Goal: Task Accomplishment & Management: Complete application form

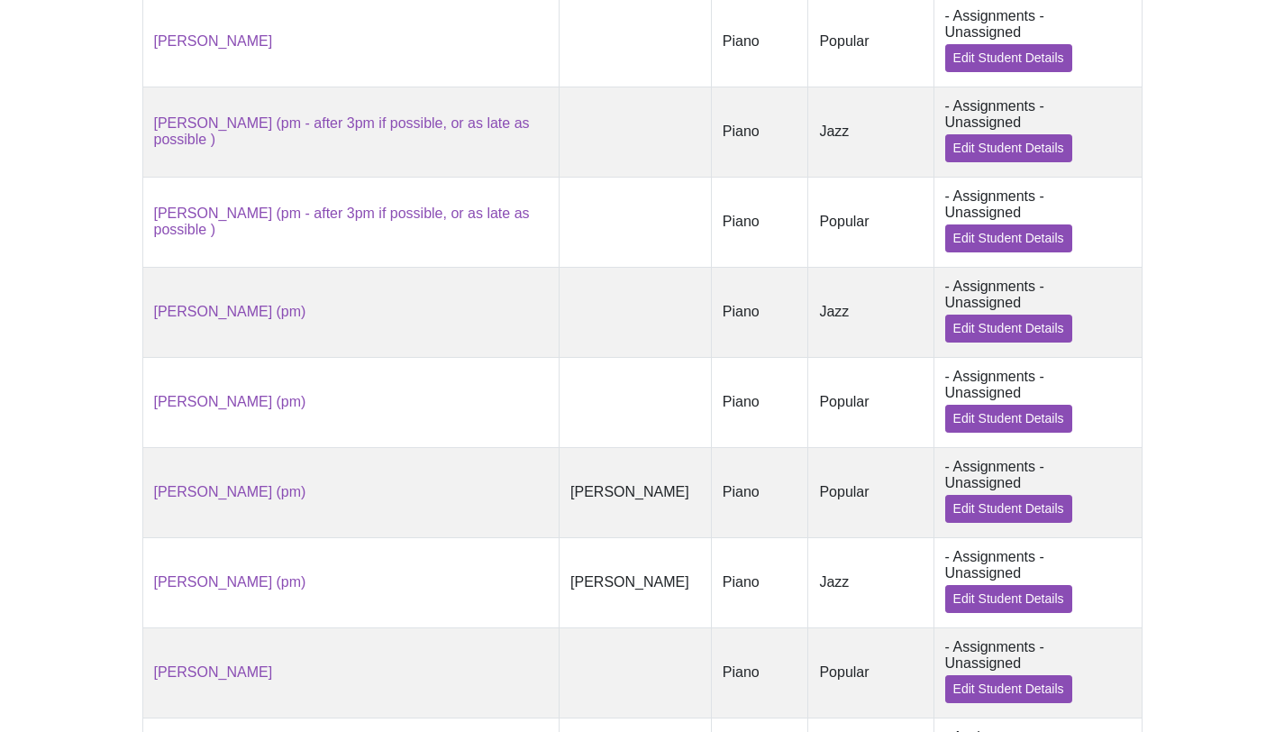
scroll to position [1549, 0]
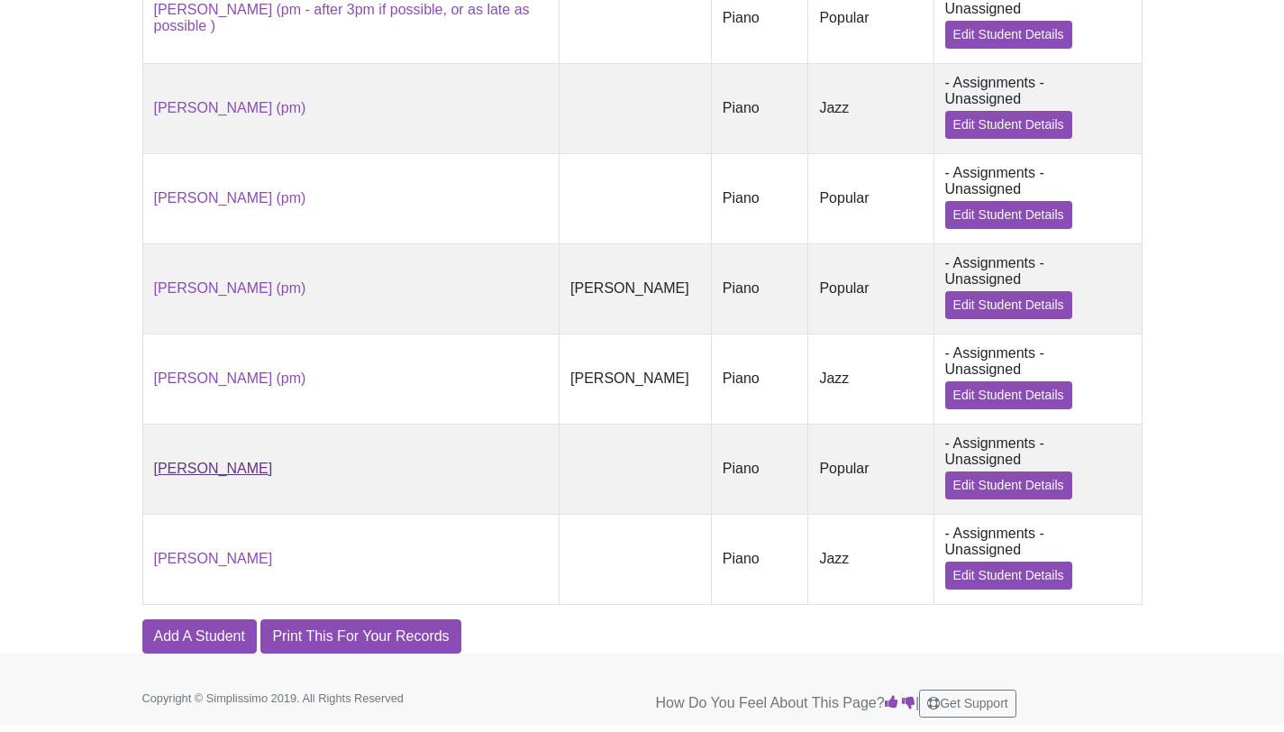
click at [232, 471] on link "Zoey Donnell" at bounding box center [213, 467] width 119 height 15
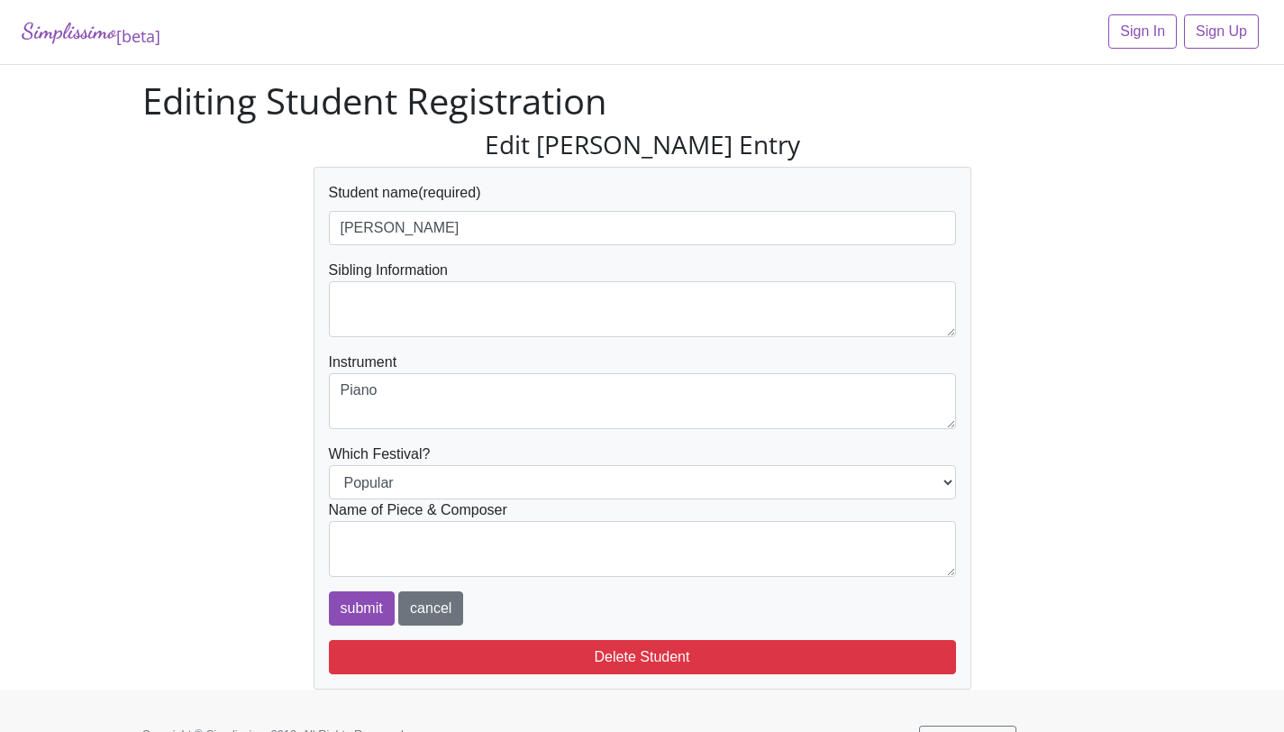
click at [500, 208] on div "Student name (required) Zoey Donnell" at bounding box center [642, 213] width 627 height 63
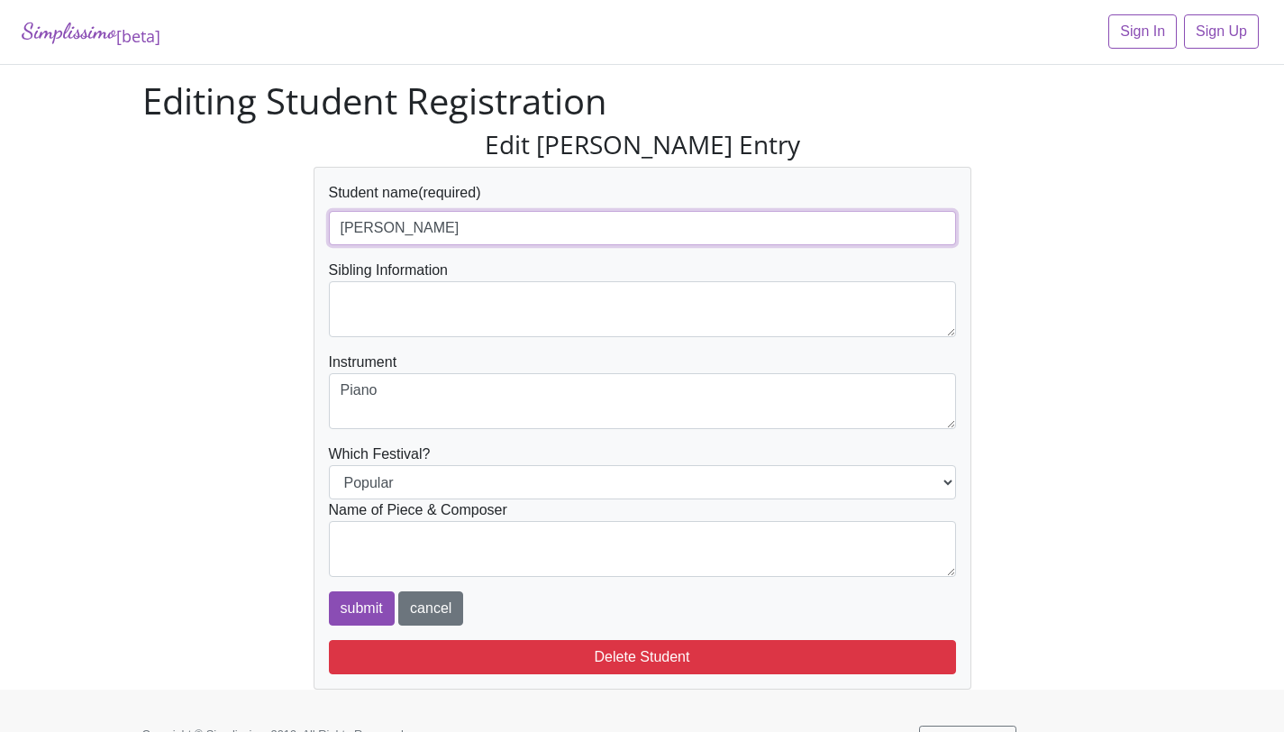
click at [494, 218] on input "Zoey Donnell" at bounding box center [642, 228] width 627 height 34
click at [491, 223] on input "Zoey Donnell" at bounding box center [642, 228] width 627 height 34
type input "[PERSON_NAME] (pm)"
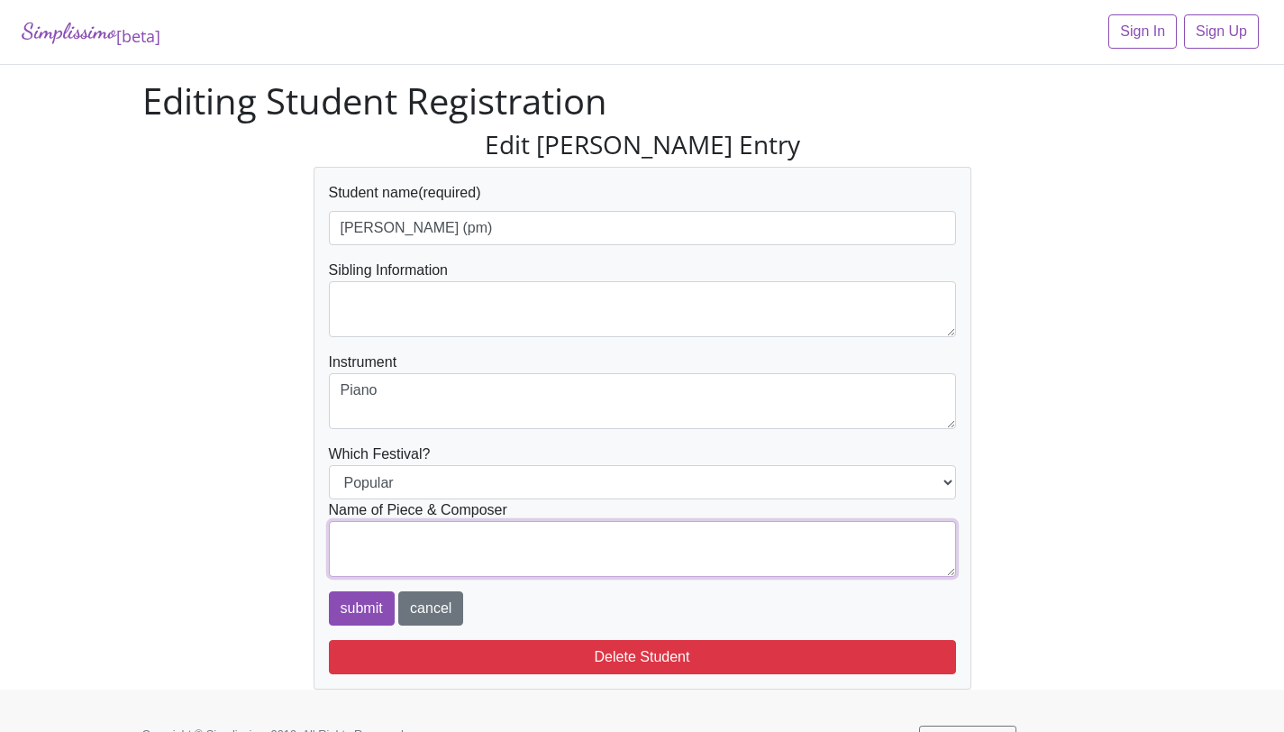
click at [440, 530] on textarea at bounding box center [642, 549] width 627 height 56
type textarea "Frank Mills/Faber: Music Box Dancer"
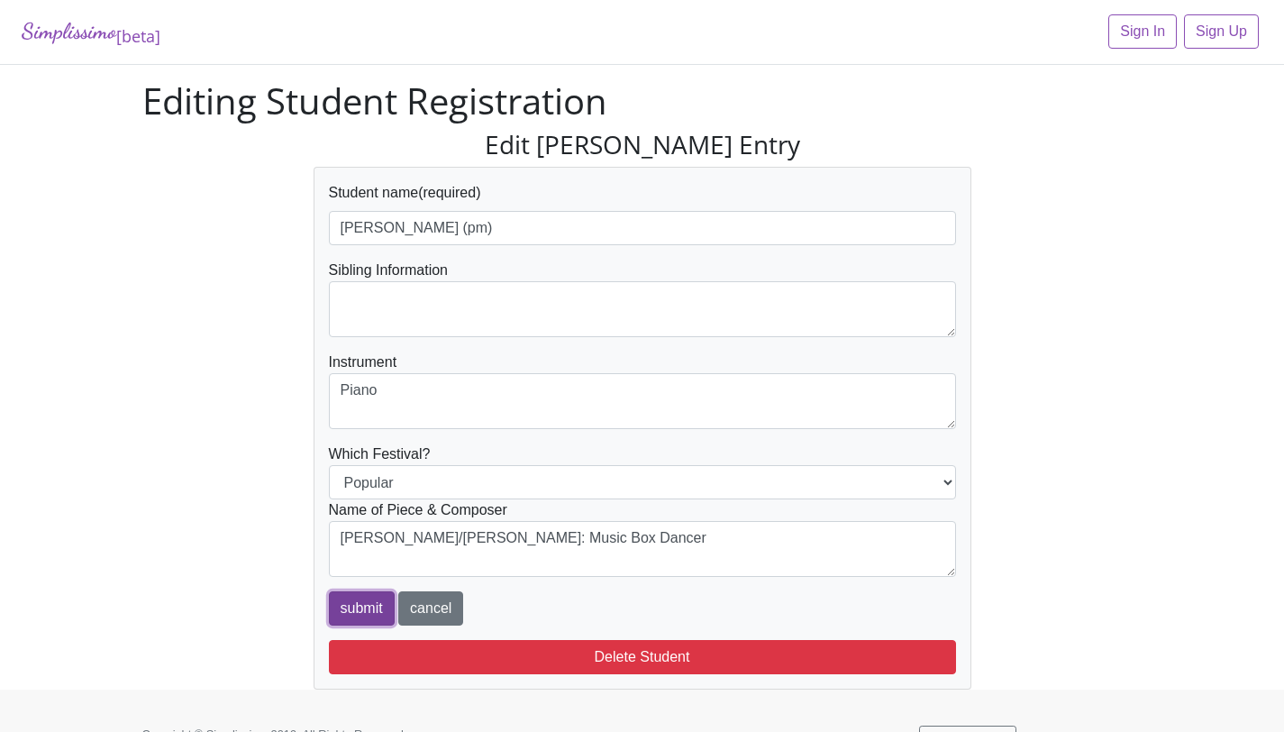
click at [362, 614] on input "submit" at bounding box center [362, 608] width 66 height 34
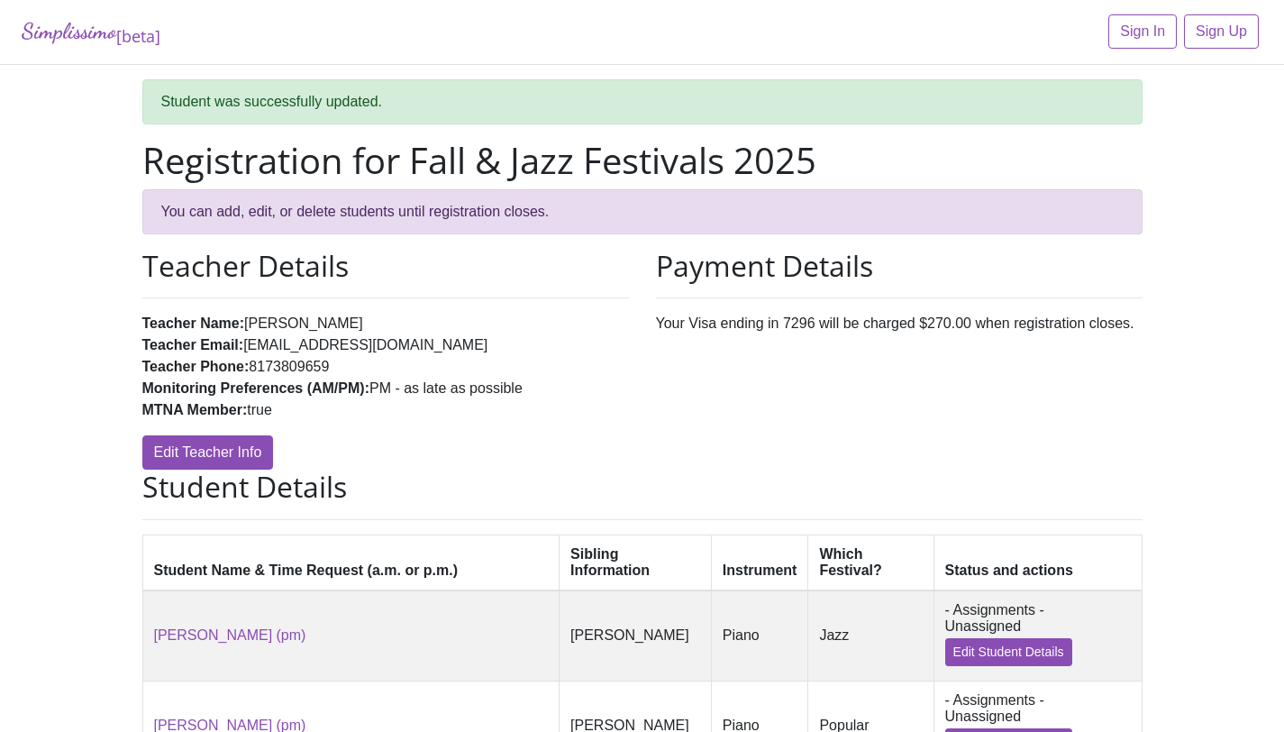
scroll to position [1608, 0]
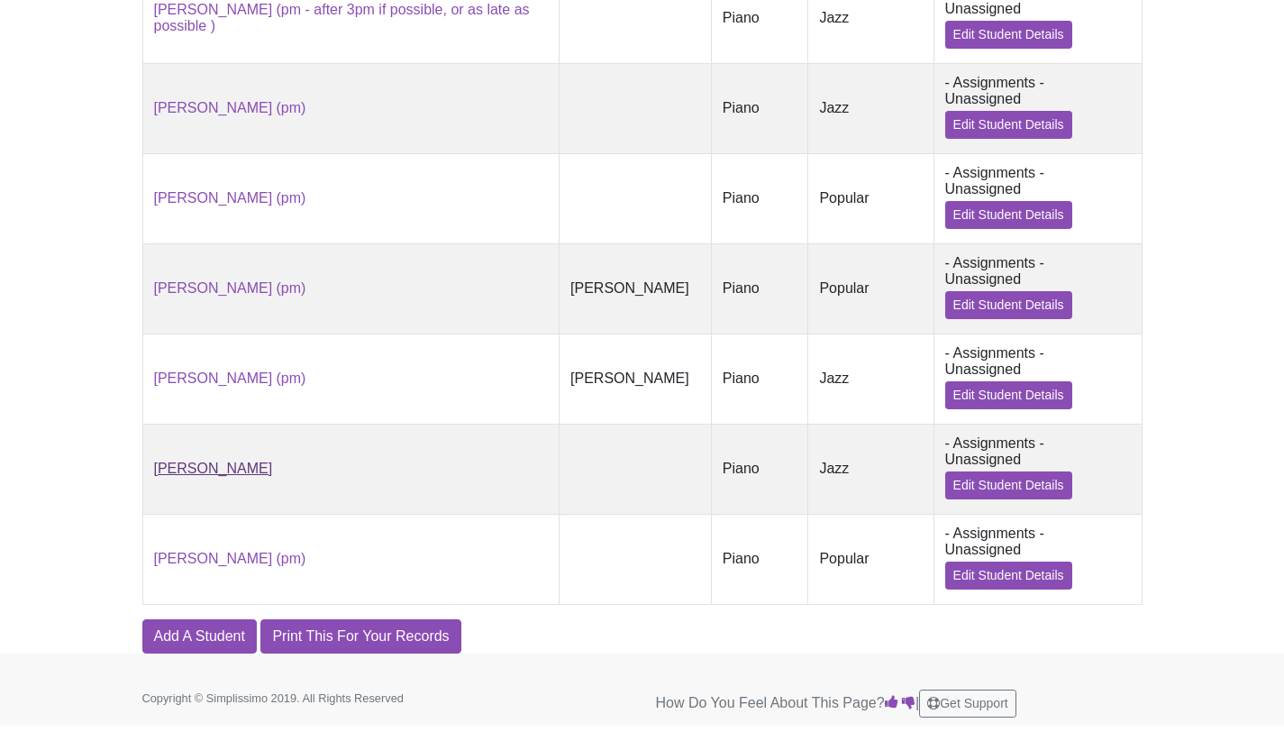
click at [224, 460] on link "Zoey Donnell" at bounding box center [213, 467] width 119 height 15
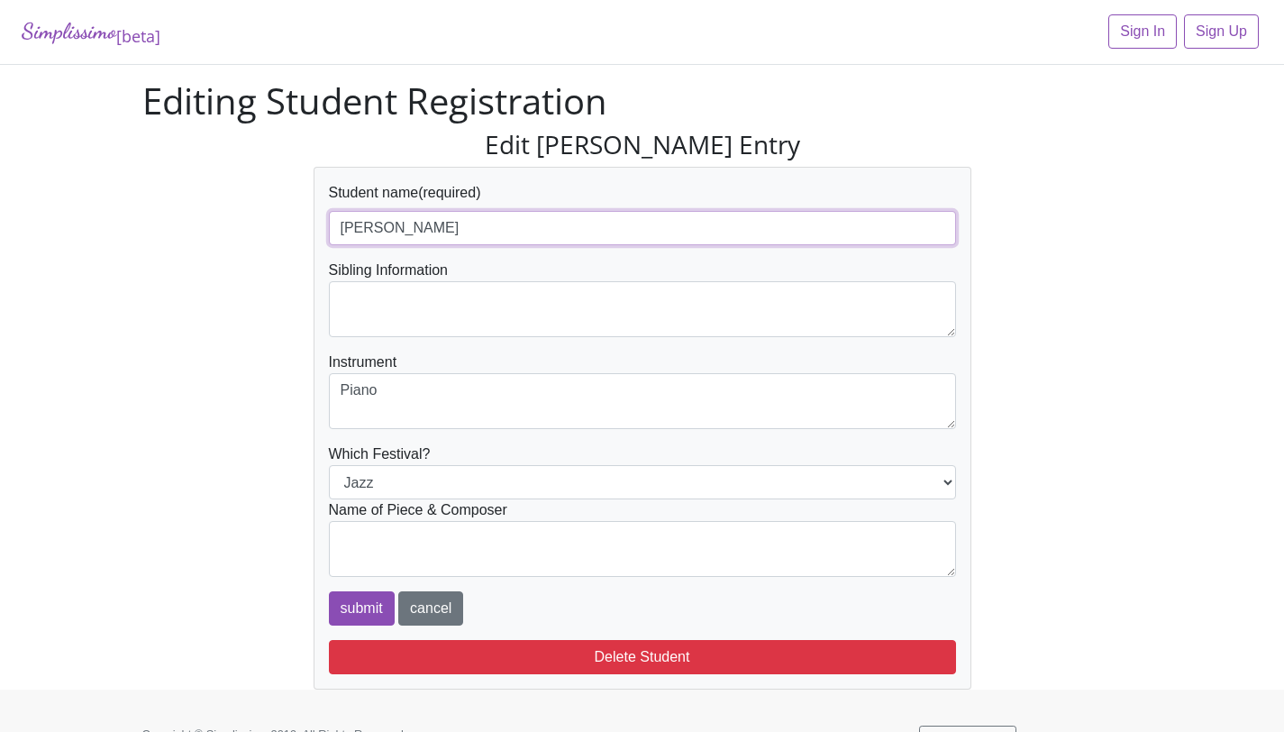
click at [542, 232] on input "Zoey Donnell" at bounding box center [642, 228] width 627 height 34
type input "[PERSON_NAME] (pm)"
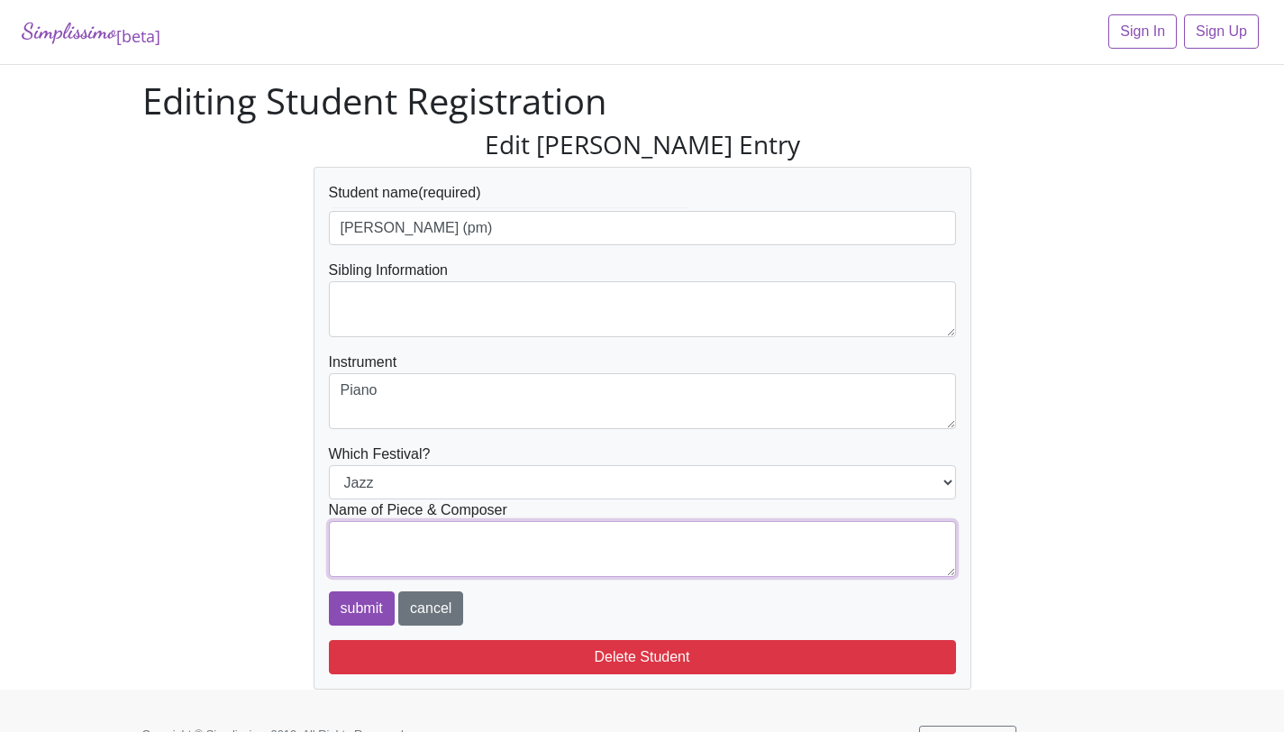
click at [404, 541] on textarea at bounding box center [642, 549] width 627 height 56
type textarea "Erroll Garner/Faber: Misty"
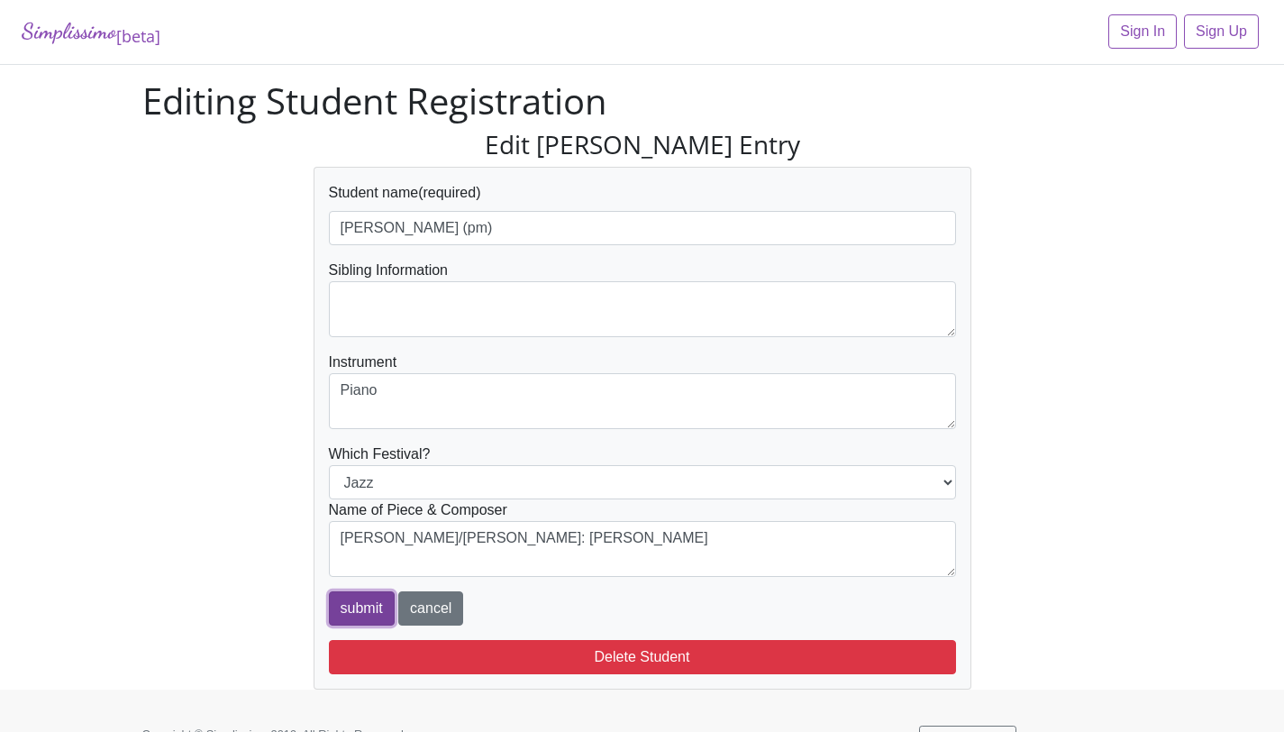
click at [344, 612] on input "submit" at bounding box center [362, 608] width 66 height 34
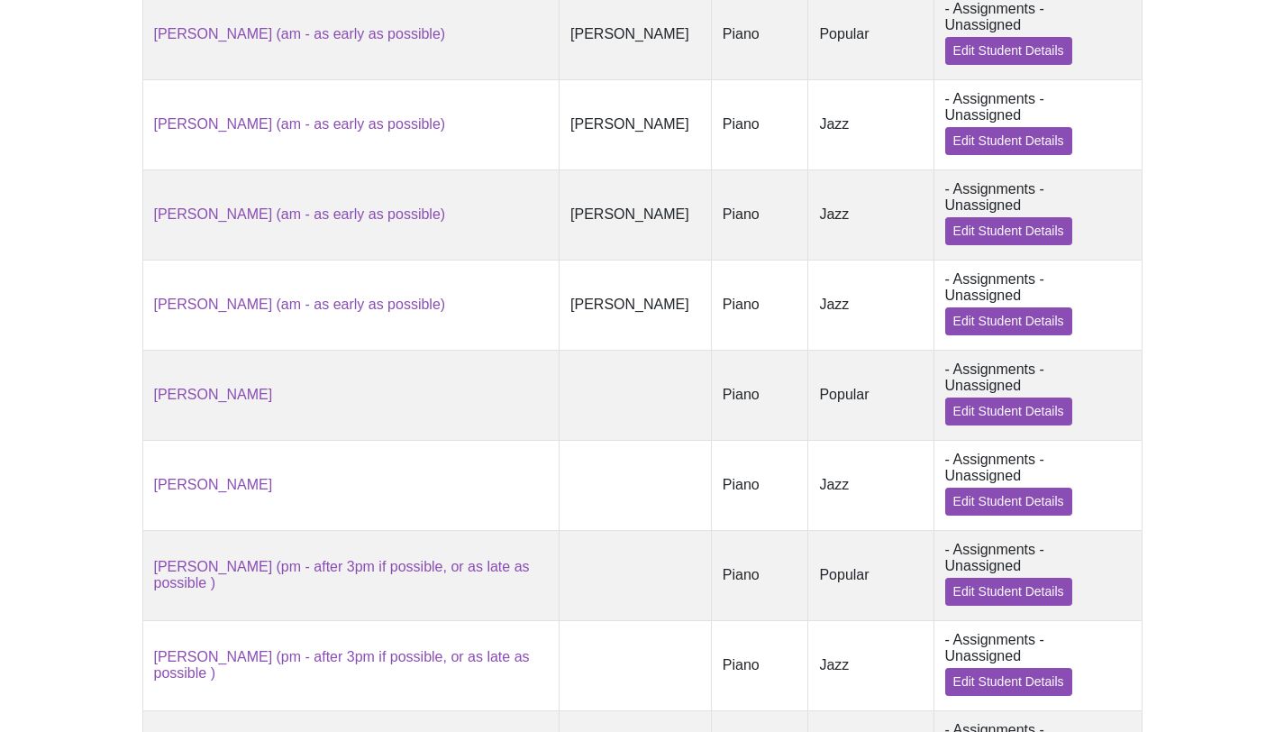
scroll to position [565, 0]
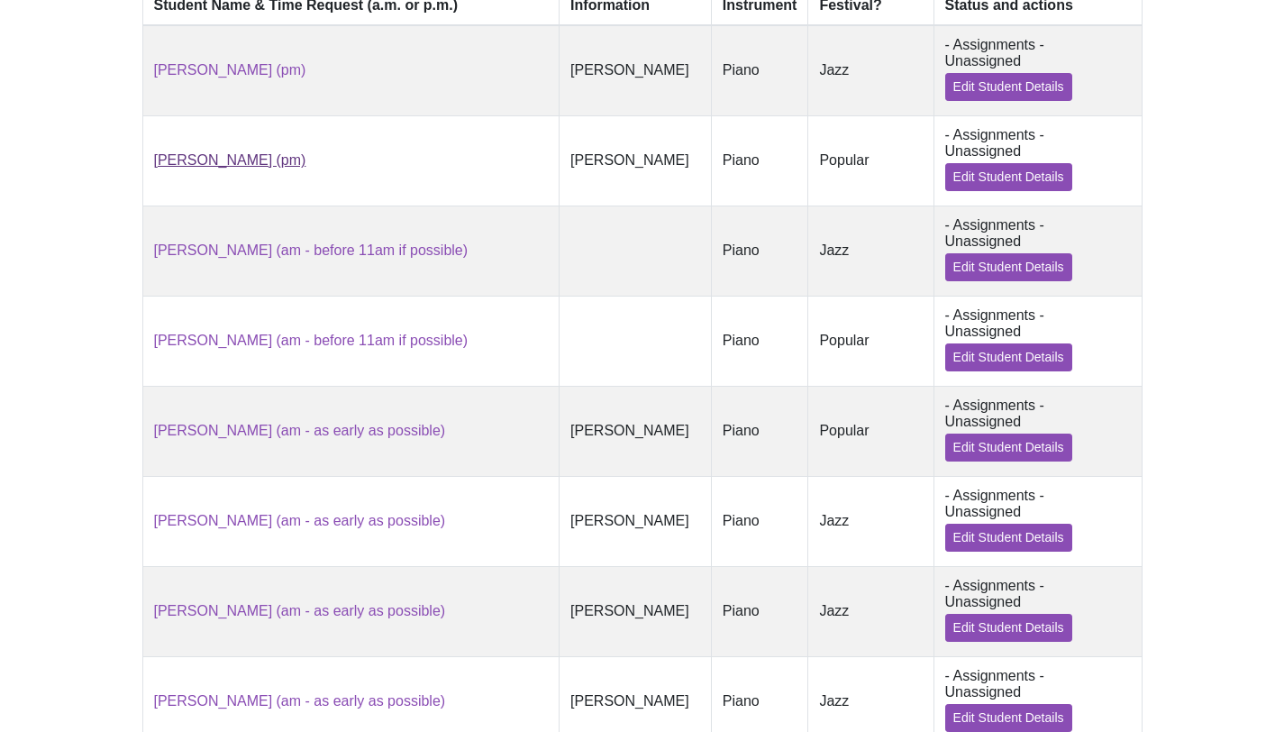
click at [228, 156] on link "[PERSON_NAME] (pm)" at bounding box center [230, 159] width 152 height 15
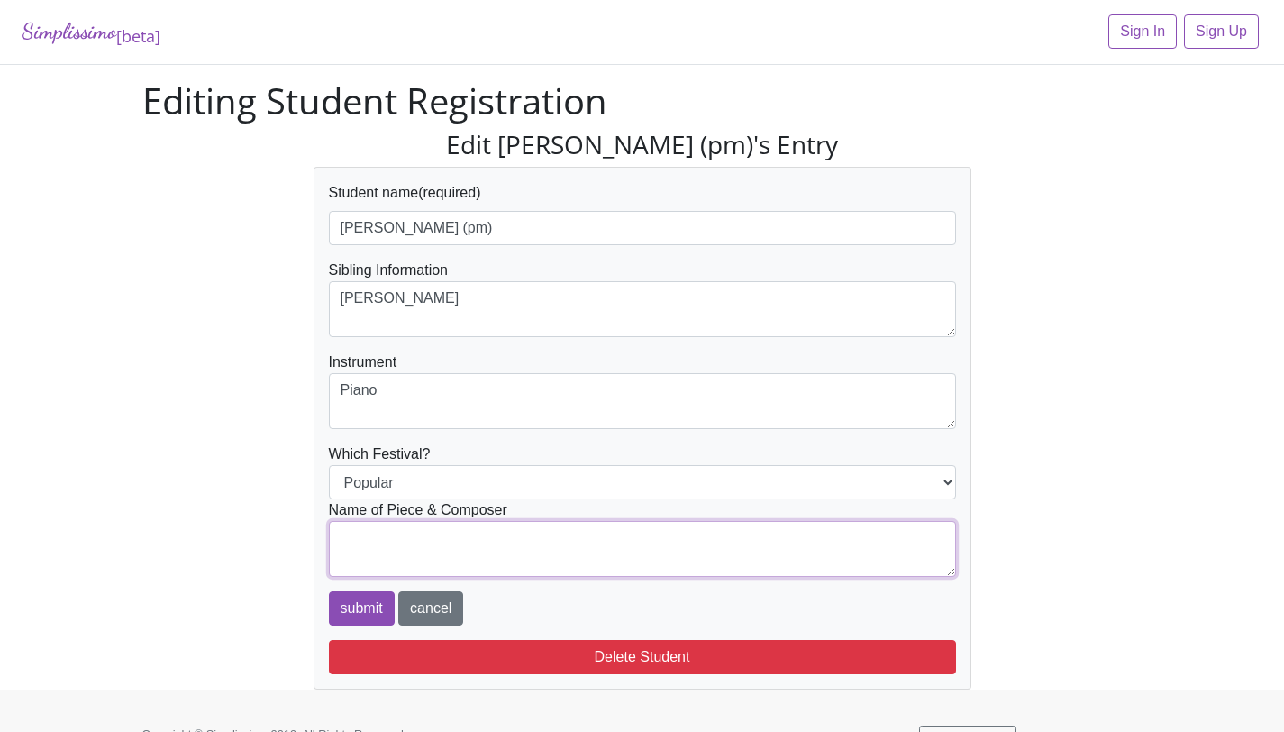
click at [474, 532] on textarea at bounding box center [642, 549] width 627 height 56
type textarea "[PERSON_NAME]/[PERSON_NAME]: [PERSON_NAME]'s Theme"
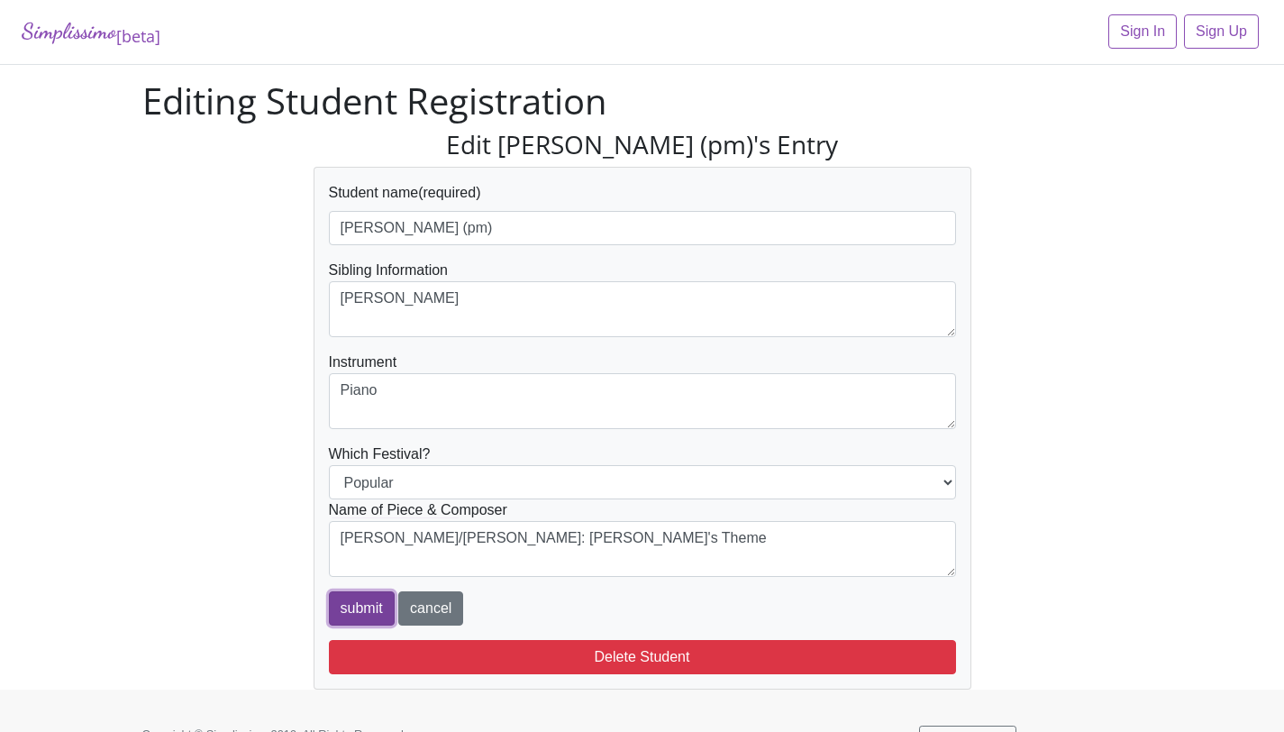
click at [341, 604] on input "submit" at bounding box center [362, 608] width 66 height 34
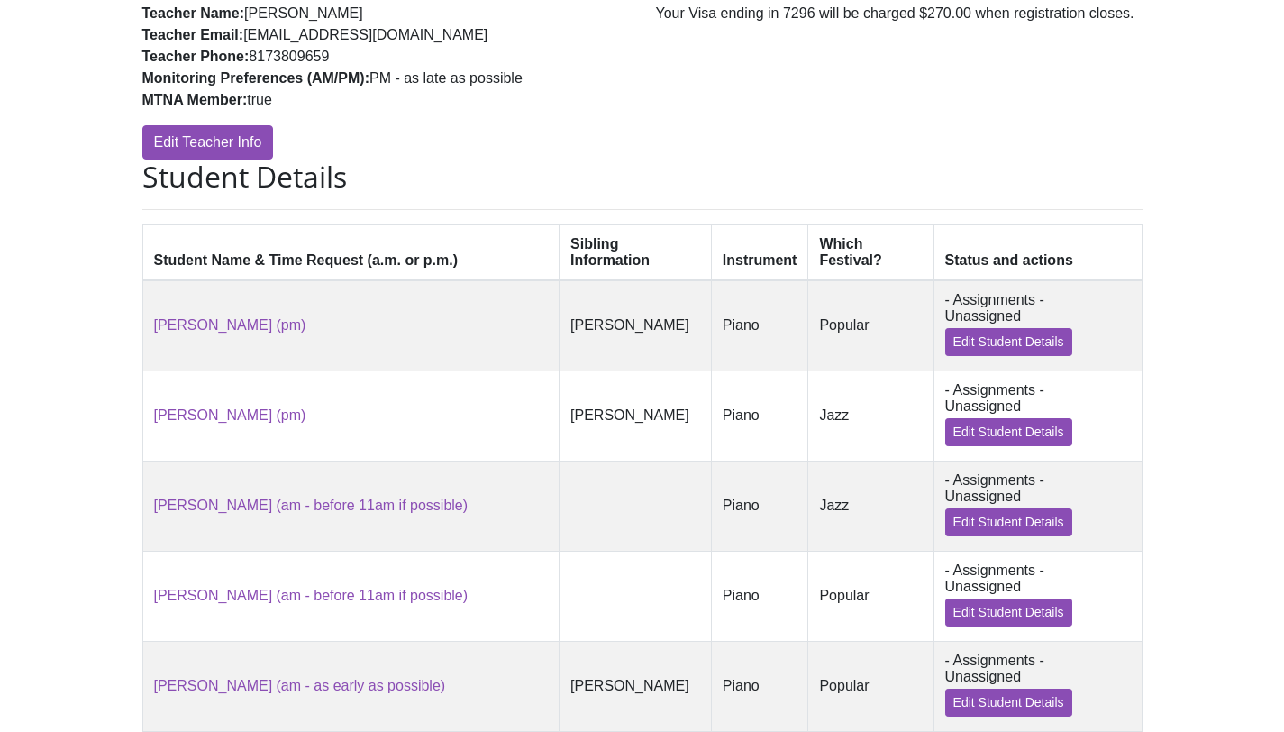
scroll to position [371, 0]
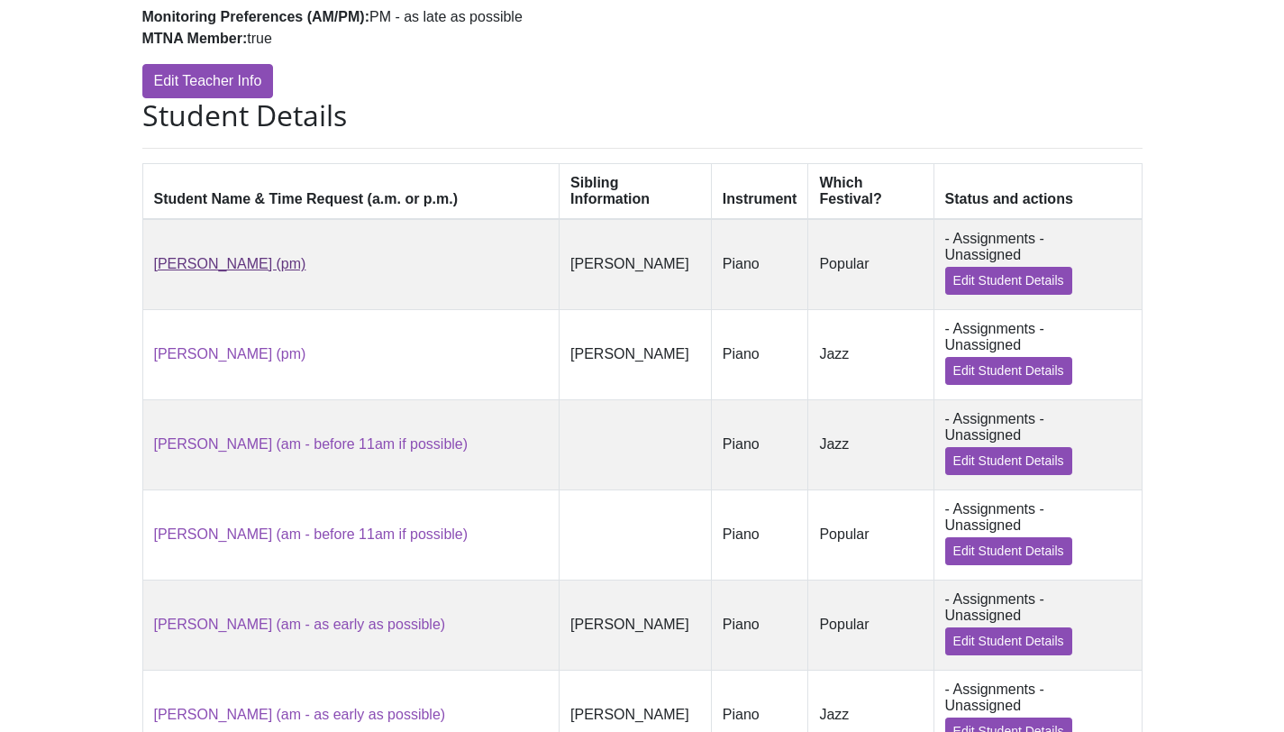
click at [208, 264] on link "[PERSON_NAME] (pm)" at bounding box center [230, 263] width 152 height 15
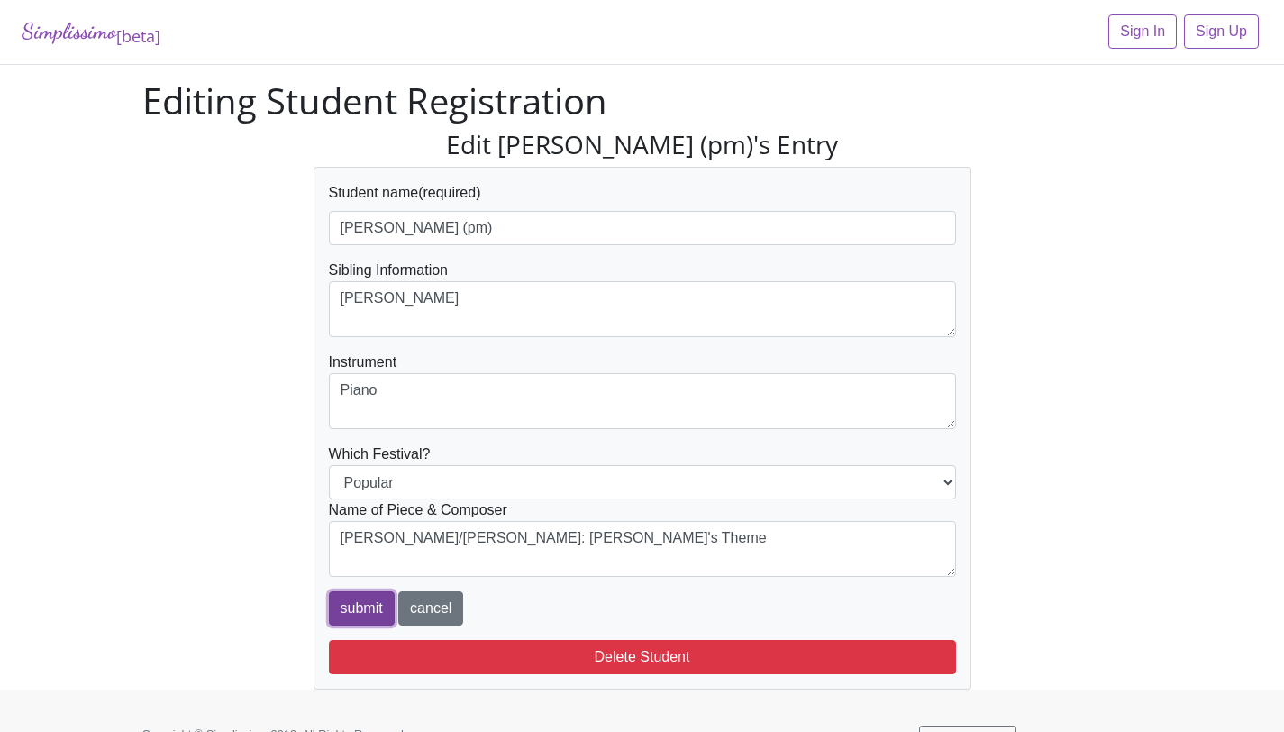
click at [360, 612] on input "submit" at bounding box center [362, 608] width 66 height 34
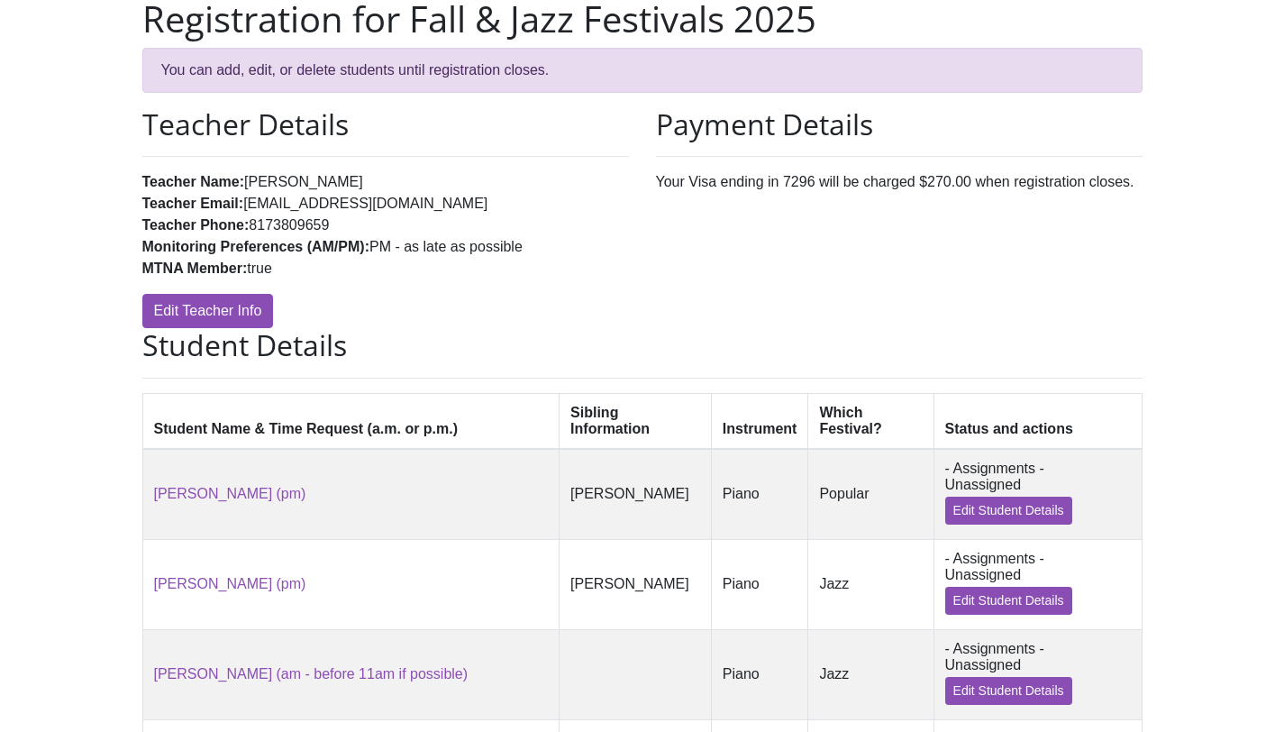
scroll to position [354, 0]
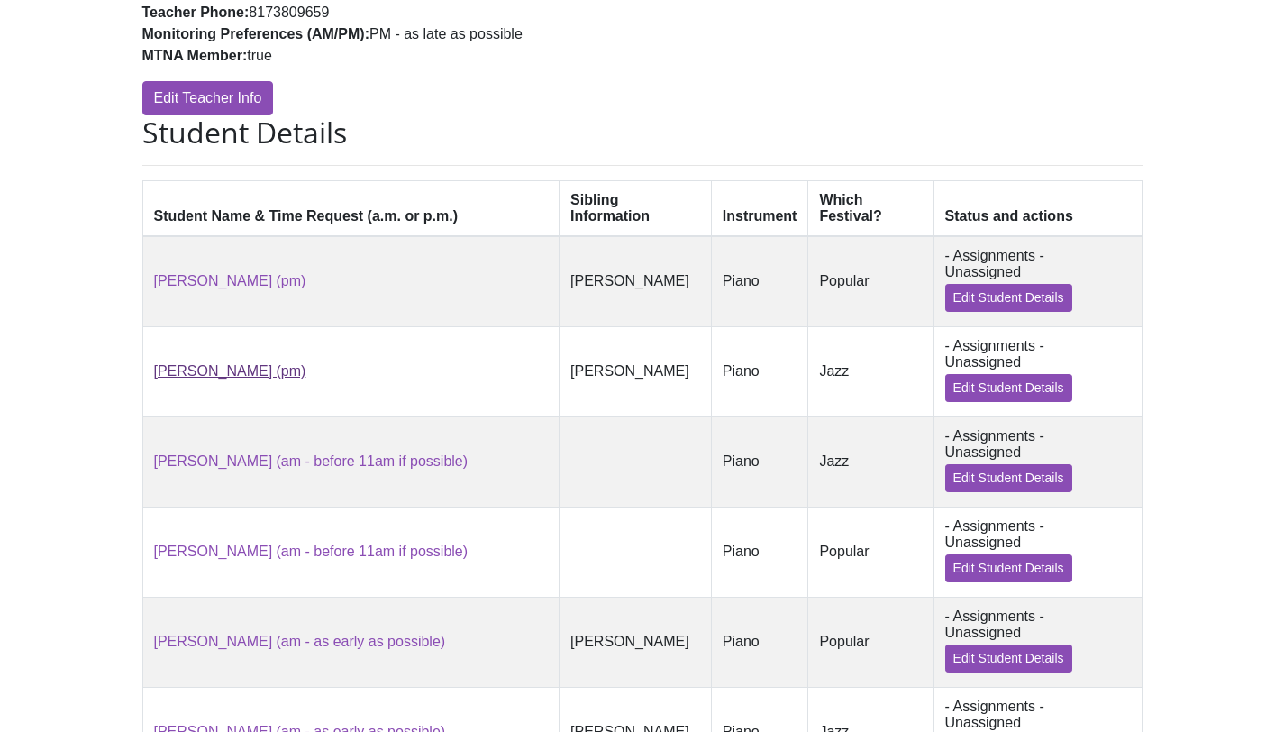
click at [218, 370] on link "[PERSON_NAME] (pm)" at bounding box center [230, 370] width 152 height 15
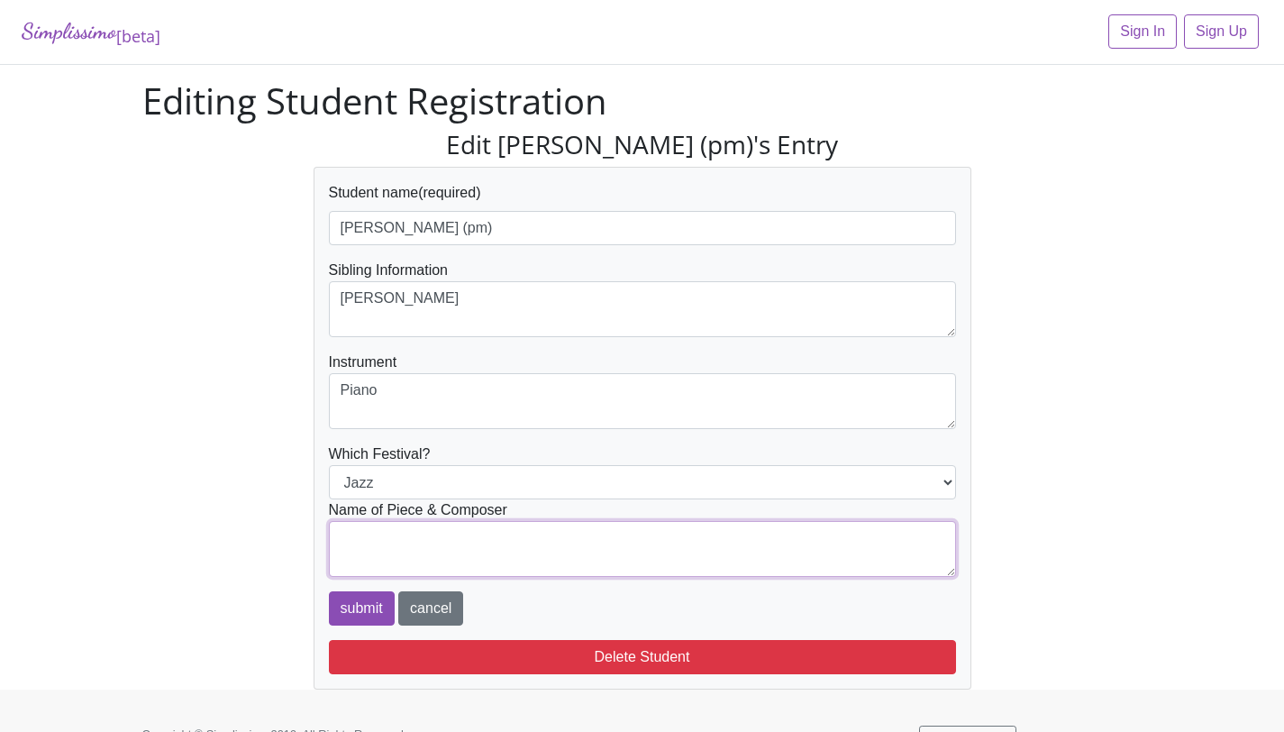
click at [408, 549] on textarea at bounding box center [642, 549] width 627 height 56
type textarea "Faber: Snowflake Rag"
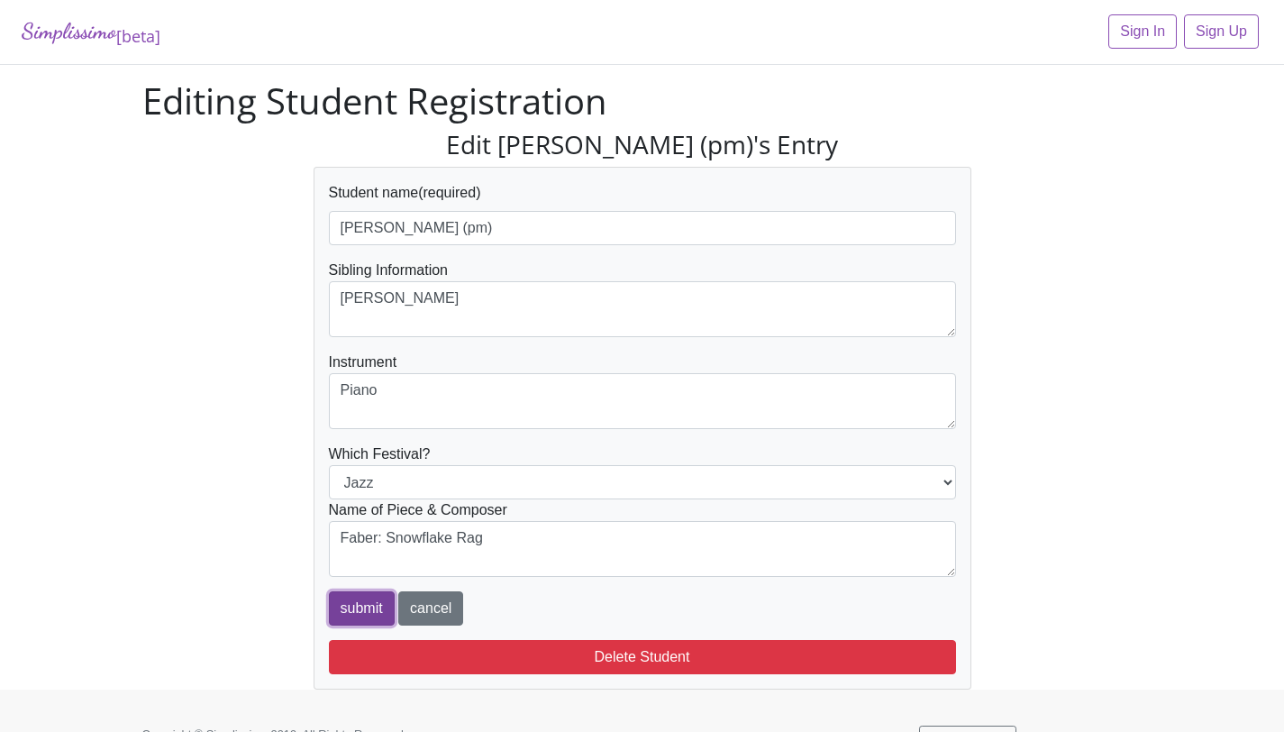
click at [342, 612] on input "submit" at bounding box center [362, 608] width 66 height 34
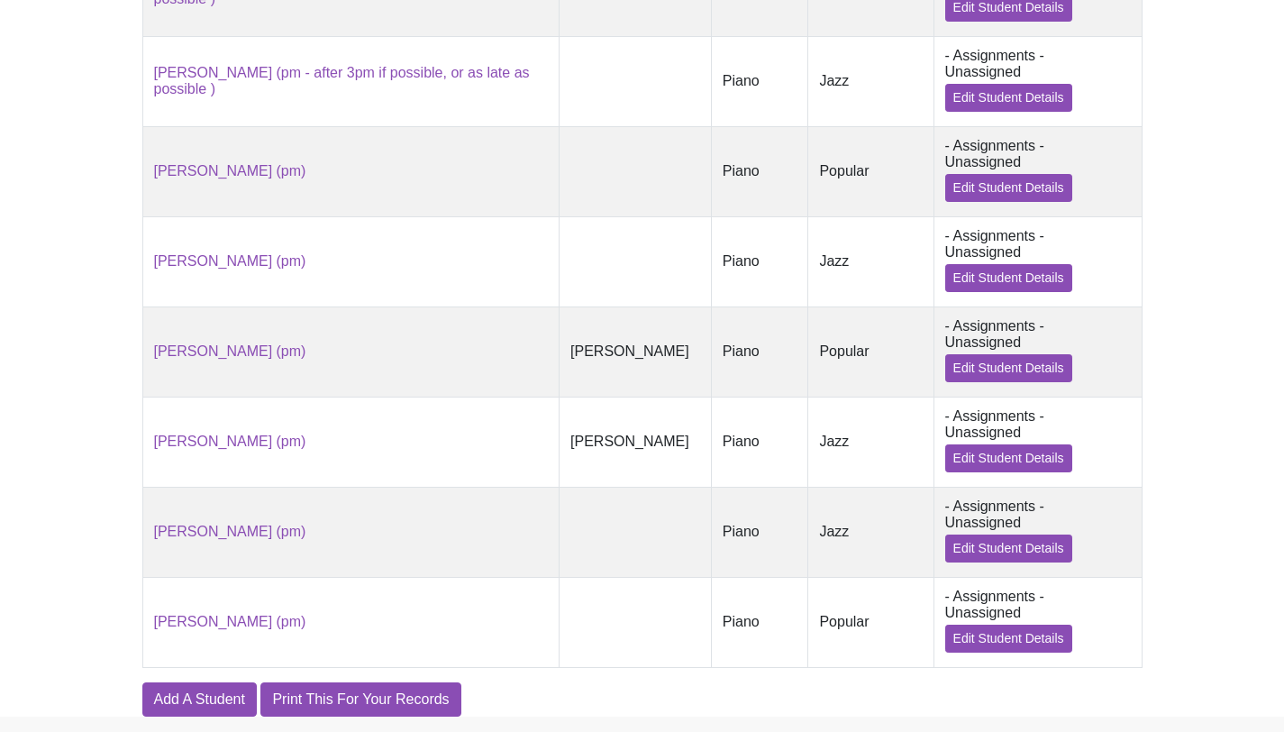
scroll to position [1584, 0]
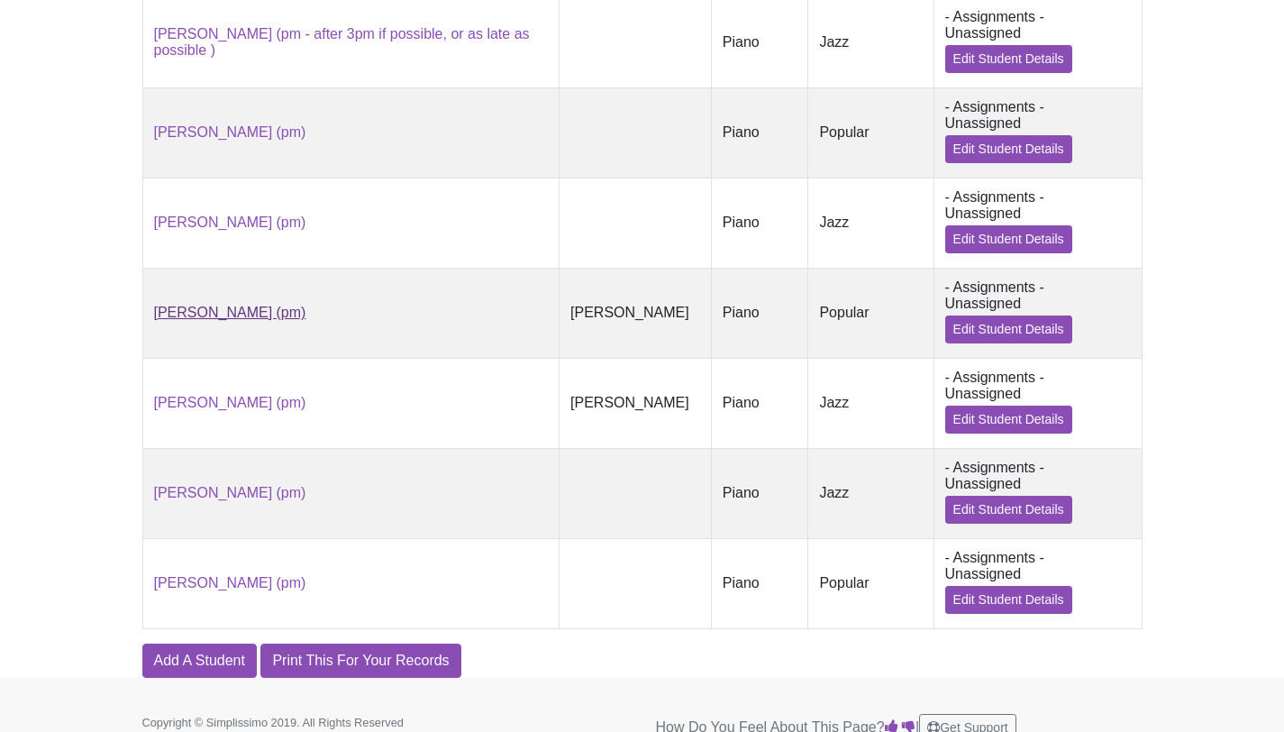
click at [182, 305] on link "[PERSON_NAME] (pm)" at bounding box center [230, 312] width 152 height 15
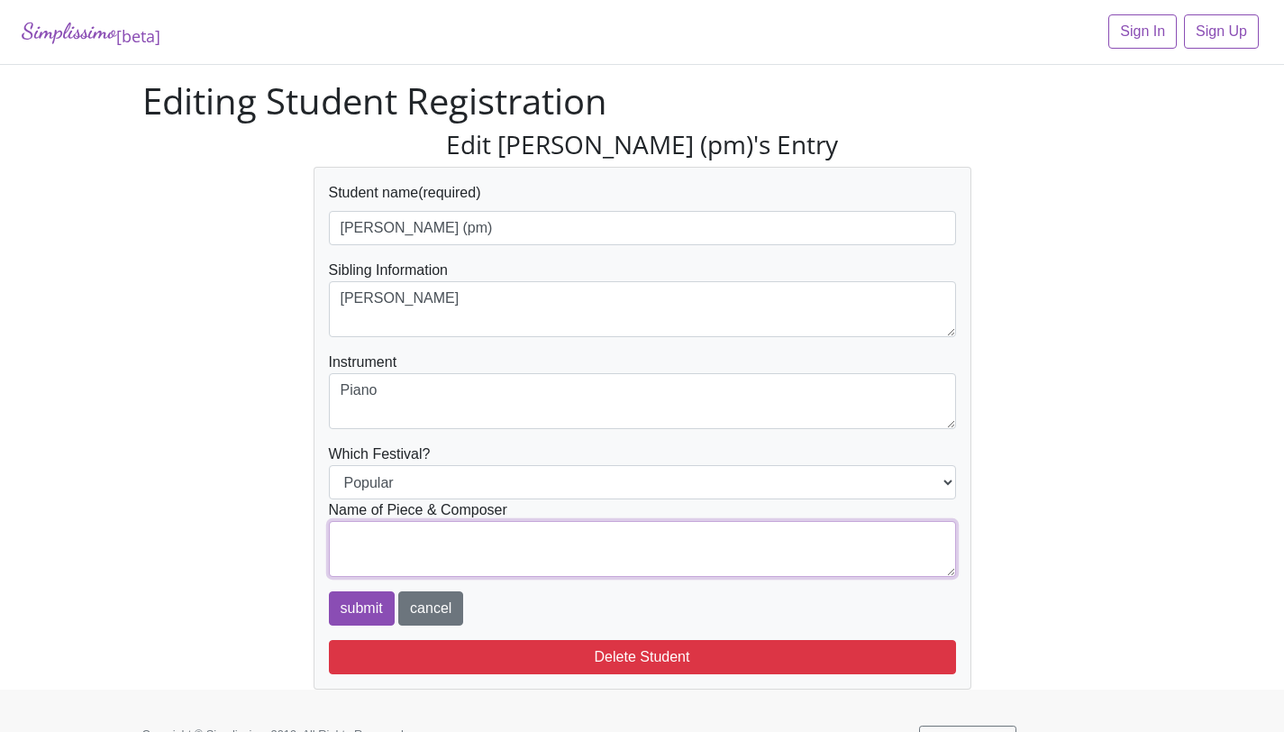
click at [422, 552] on textarea at bounding box center [642, 549] width 627 height 56
type textarea "Alan Menken/Faber: Part of Your World"
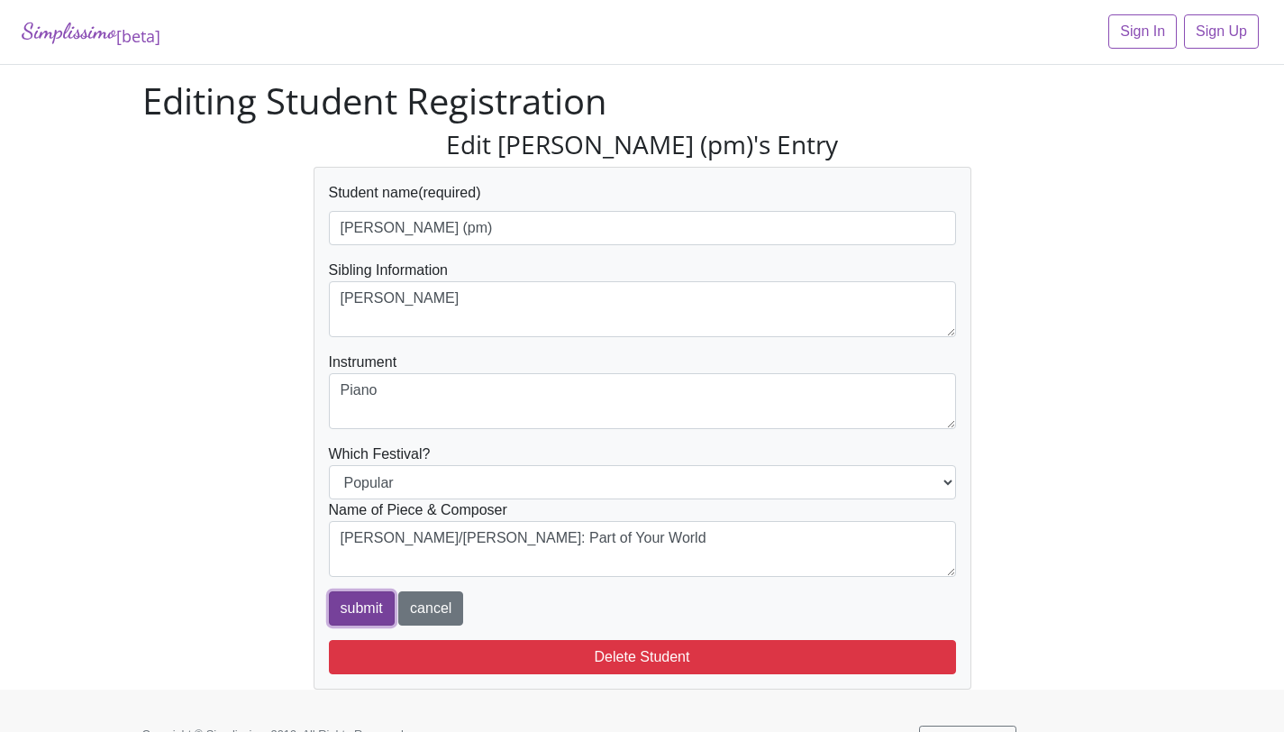
click at [341, 601] on input "submit" at bounding box center [362, 608] width 66 height 34
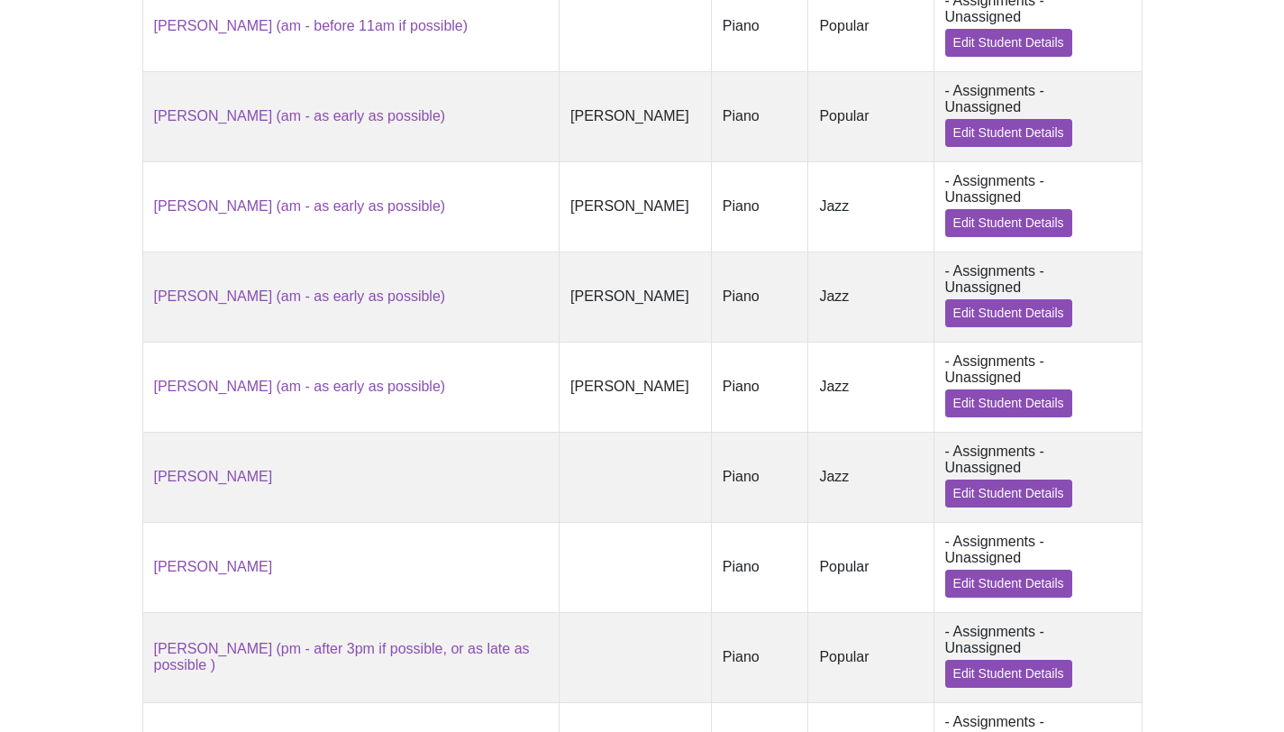
scroll to position [1608, 0]
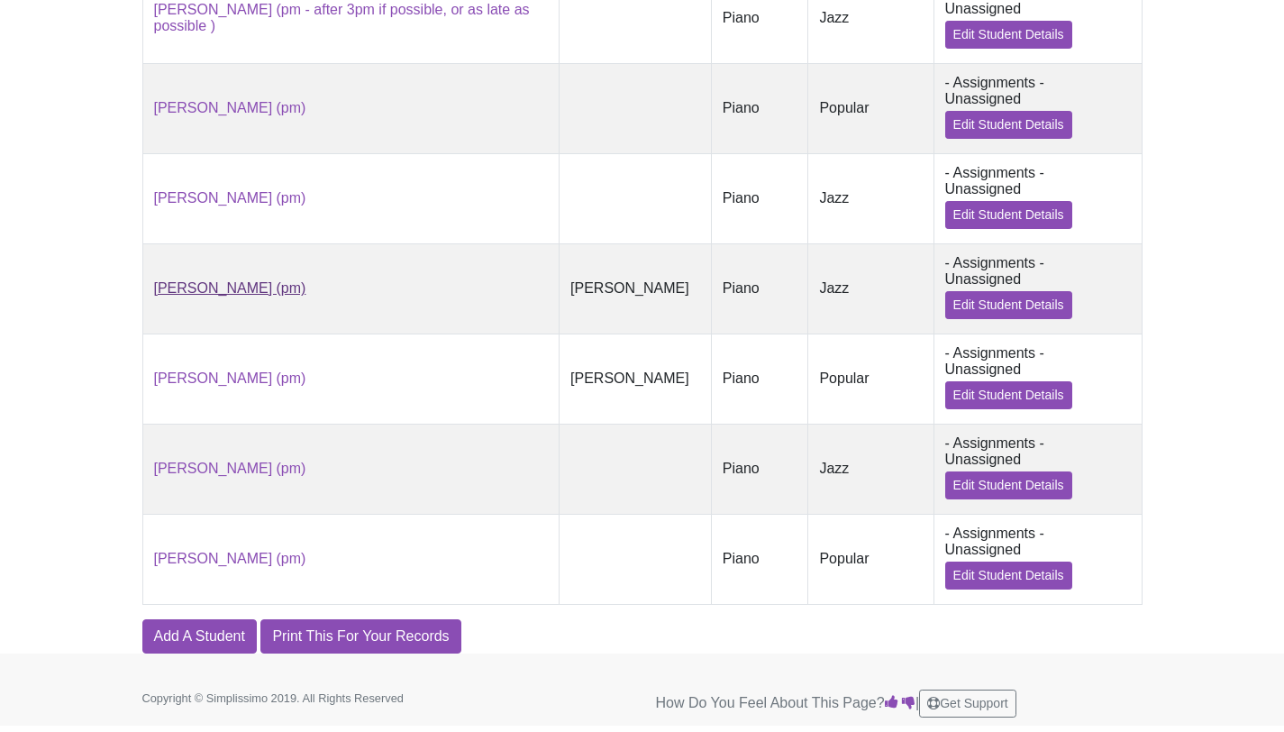
click at [243, 290] on link "[PERSON_NAME] (pm)" at bounding box center [230, 287] width 152 height 15
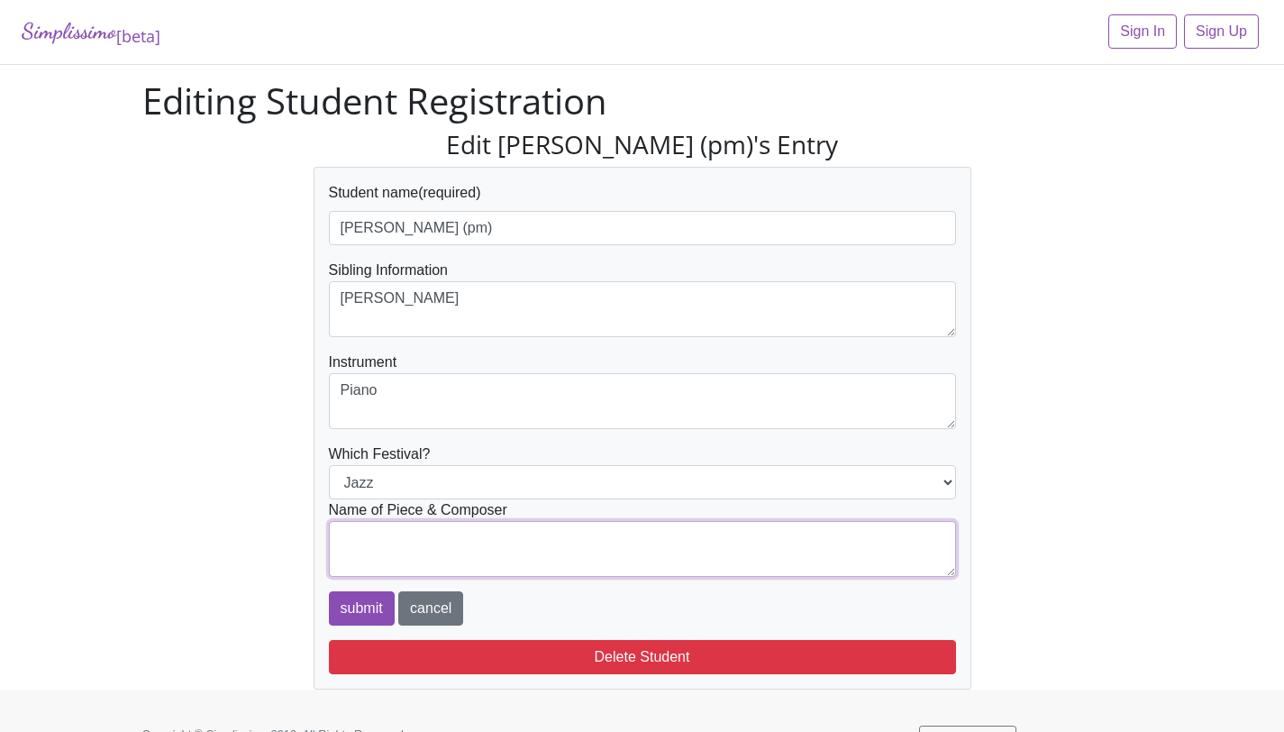
click at [402, 537] on textarea at bounding box center [642, 549] width 627 height 56
type textarea "Faber: Jazz Blast"
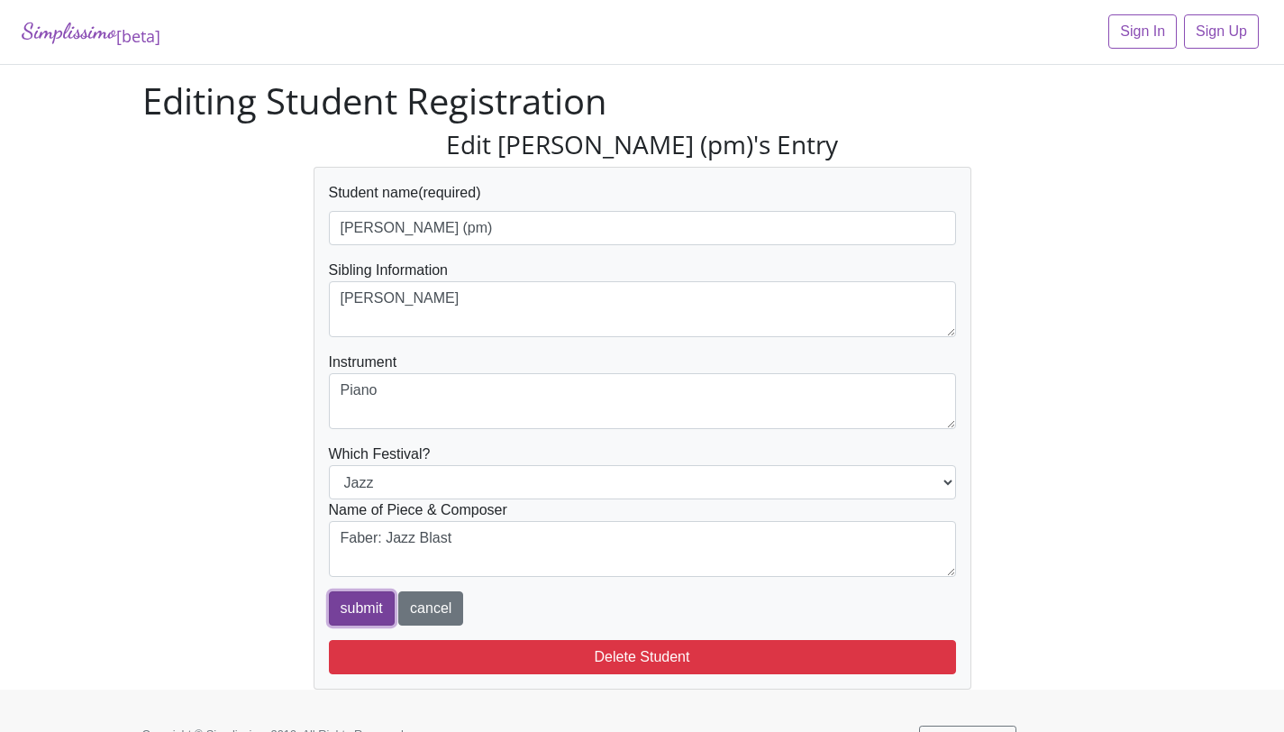
click at [377, 612] on input "submit" at bounding box center [362, 608] width 66 height 34
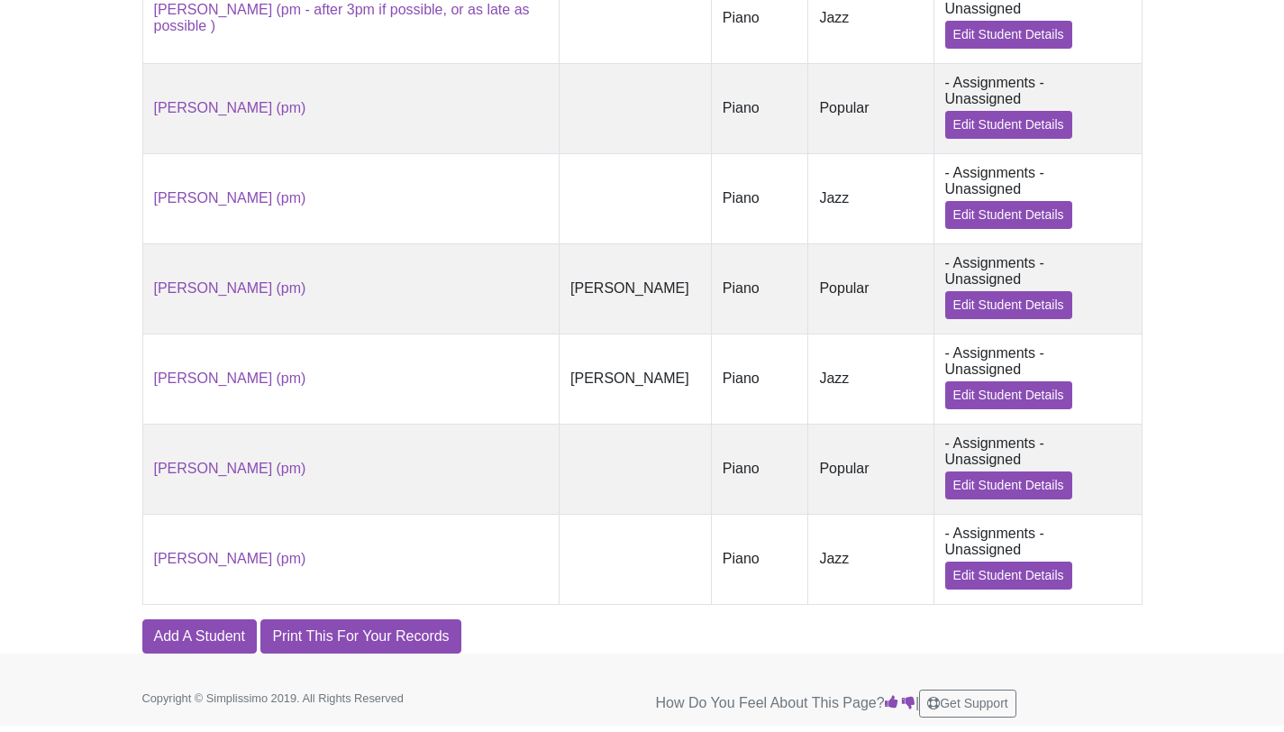
scroll to position [1605, 0]
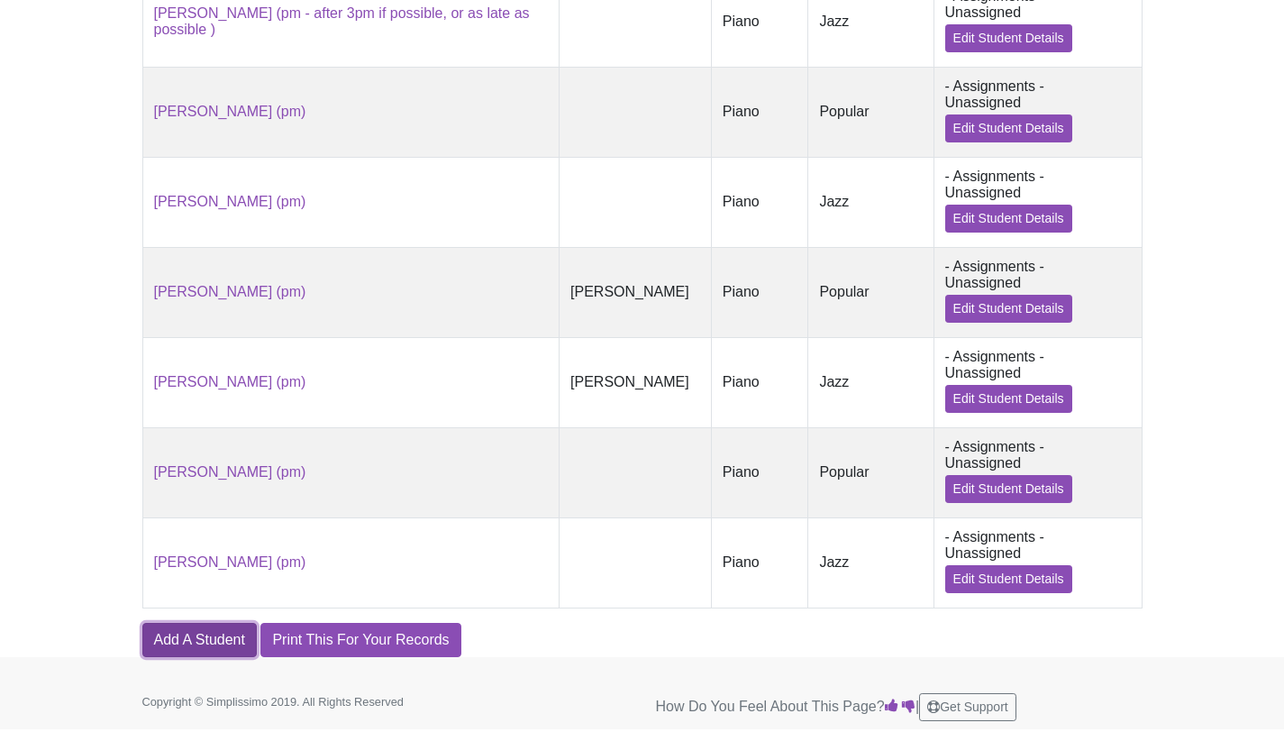
click at [230, 646] on link "Add A Student" at bounding box center [199, 640] width 114 height 34
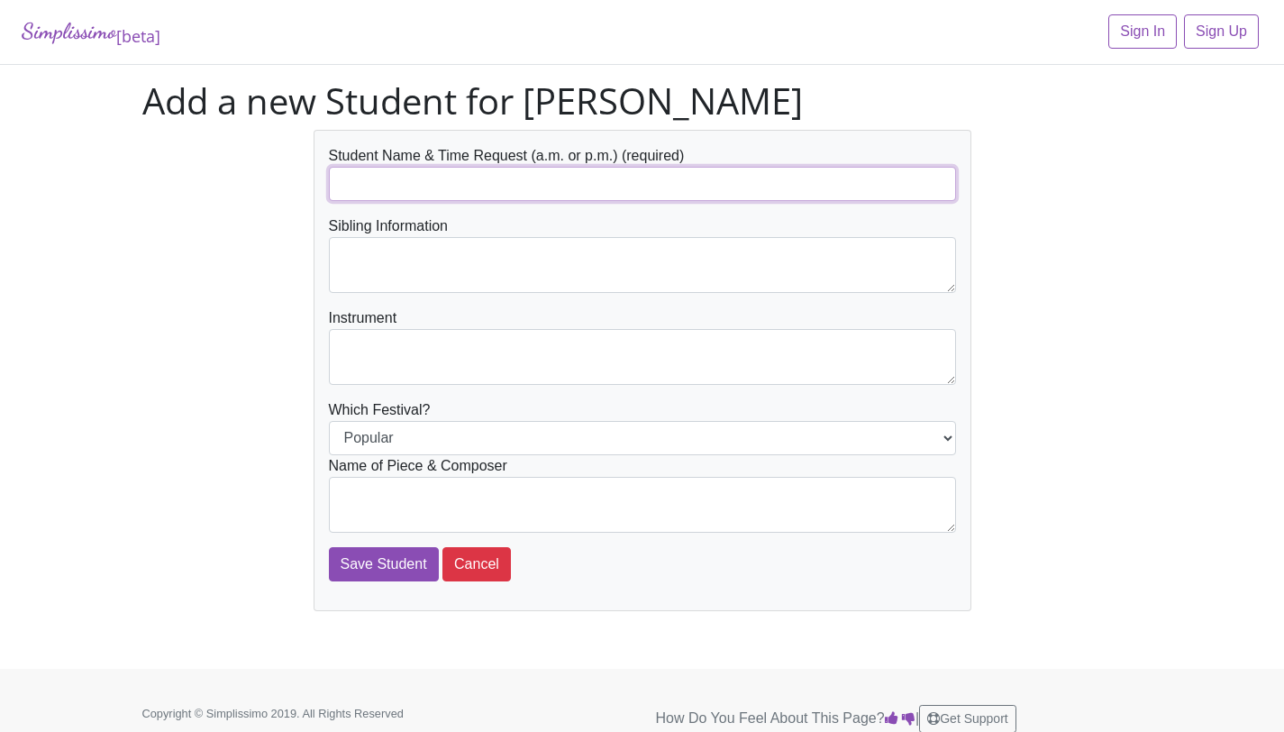
click at [423, 174] on input "text" at bounding box center [642, 184] width 627 height 34
type input "[PERSON_NAME]"
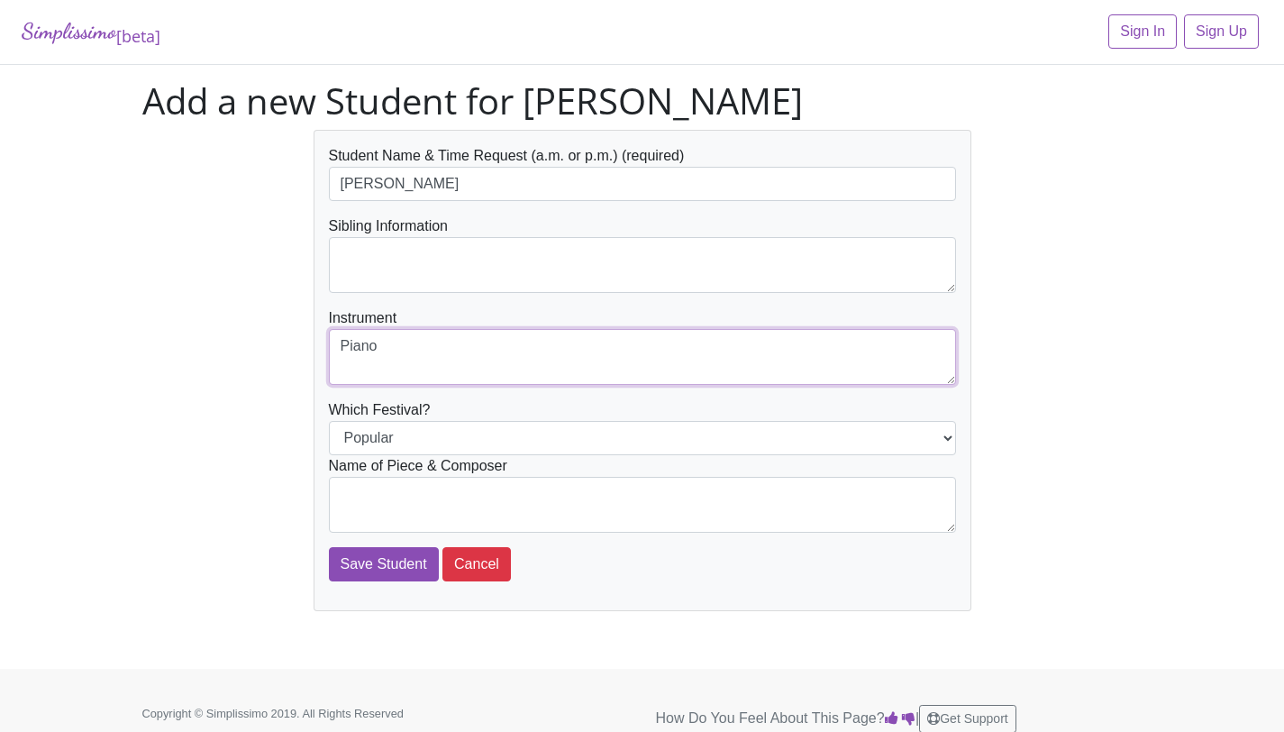
type textarea "Piano"
click at [468, 495] on textarea at bounding box center [642, 505] width 627 height 56
type textarea "H"
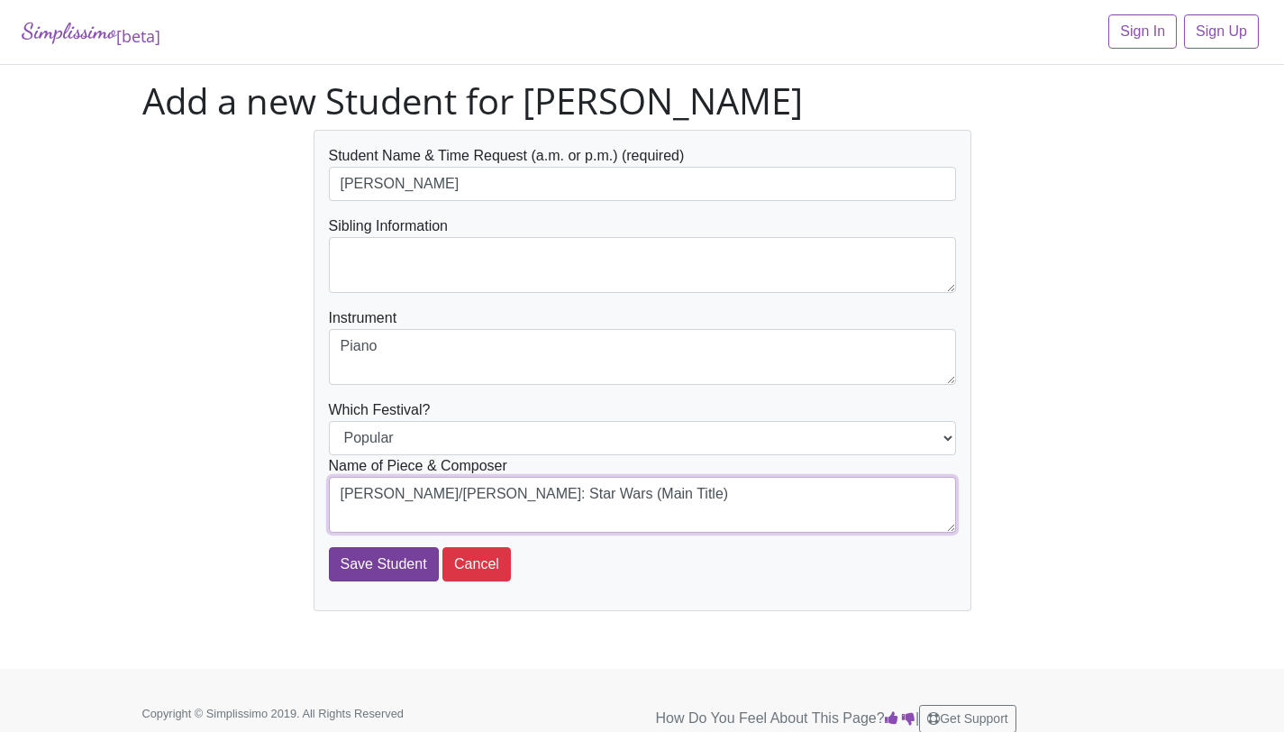
type textarea "John Williams/Carol Matz: Star Wars (Main Title)"
click at [355, 562] on input "Save Student" at bounding box center [384, 564] width 110 height 34
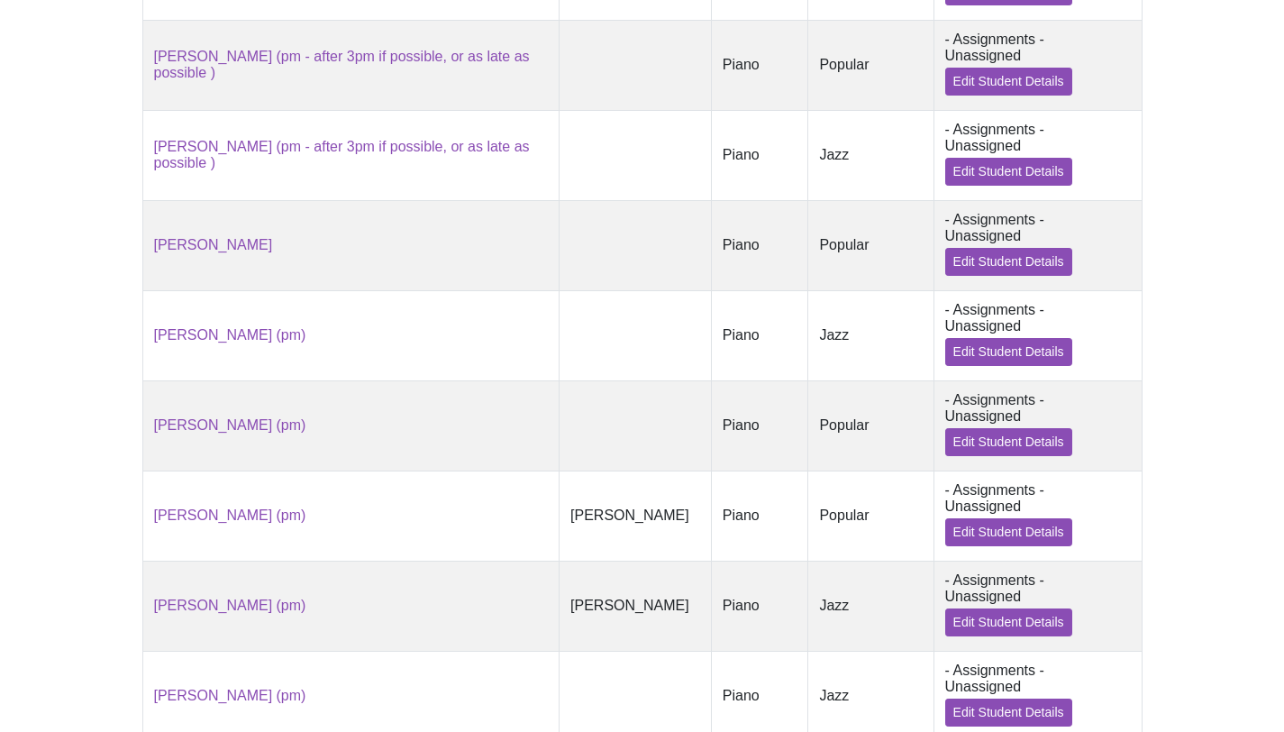
scroll to position [1698, 0]
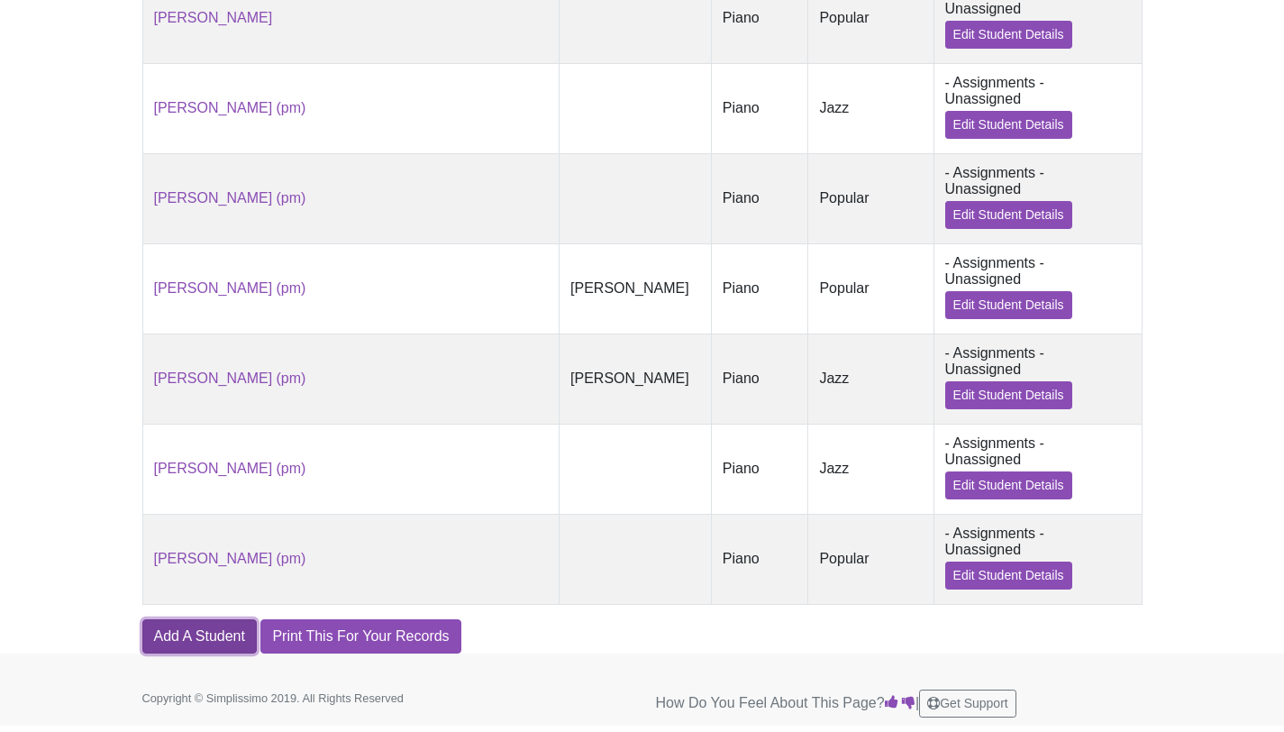
click at [214, 634] on link "Add A Student" at bounding box center [199, 636] width 114 height 34
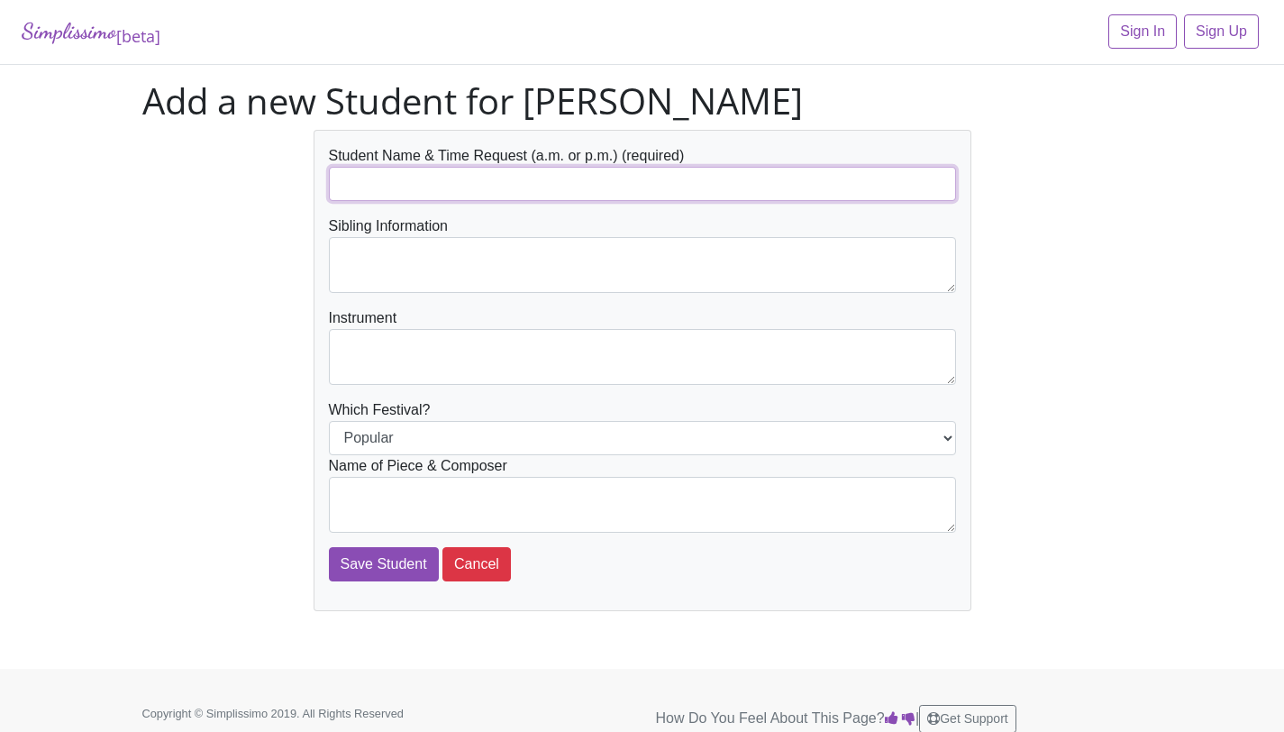
click at [539, 178] on input "text" at bounding box center [642, 184] width 627 height 34
type input "[PERSON_NAME]"
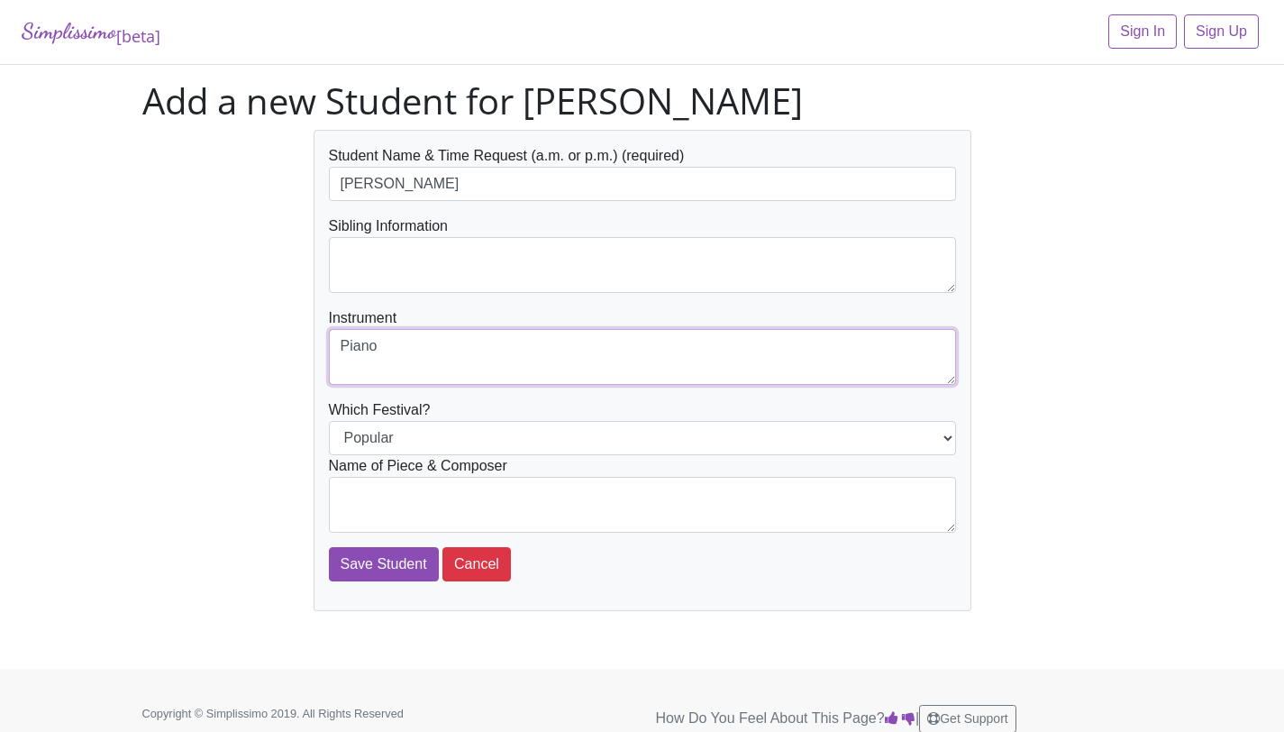
type textarea "Piano"
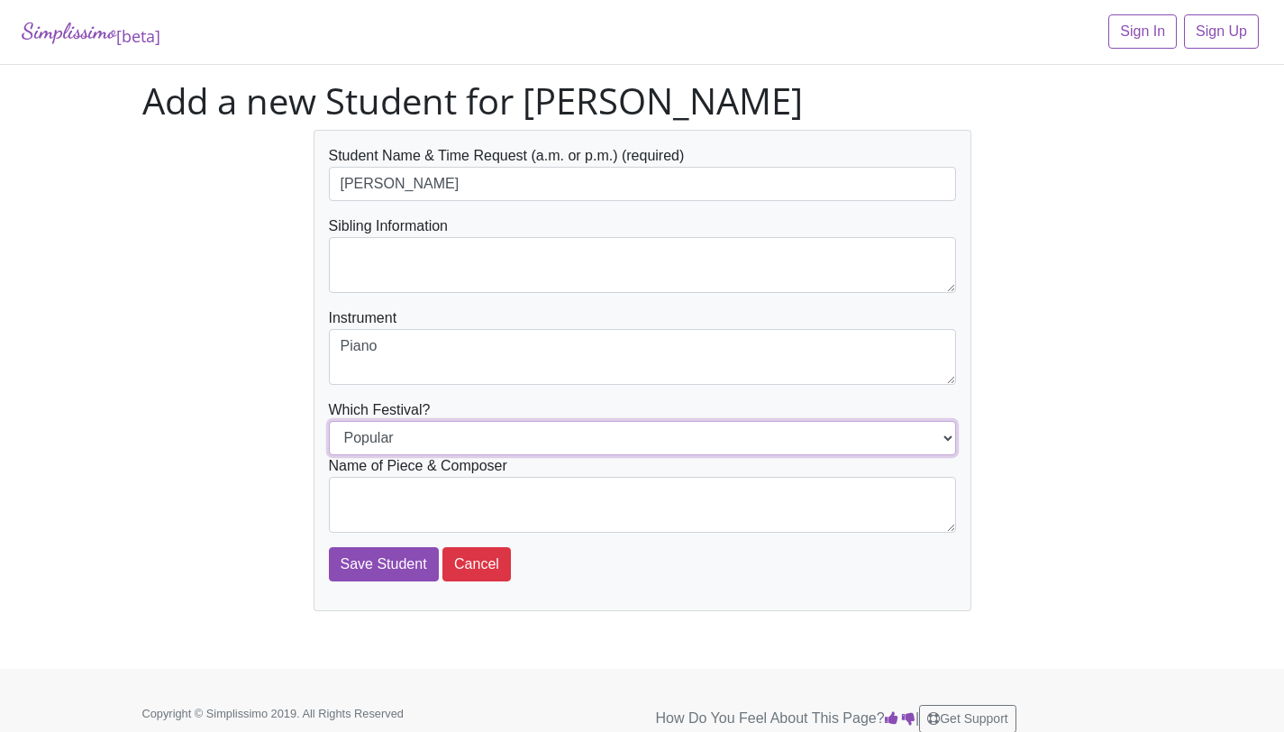
click at [621, 444] on select "Popular Jazz" at bounding box center [642, 438] width 627 height 34
select select "Jazz"
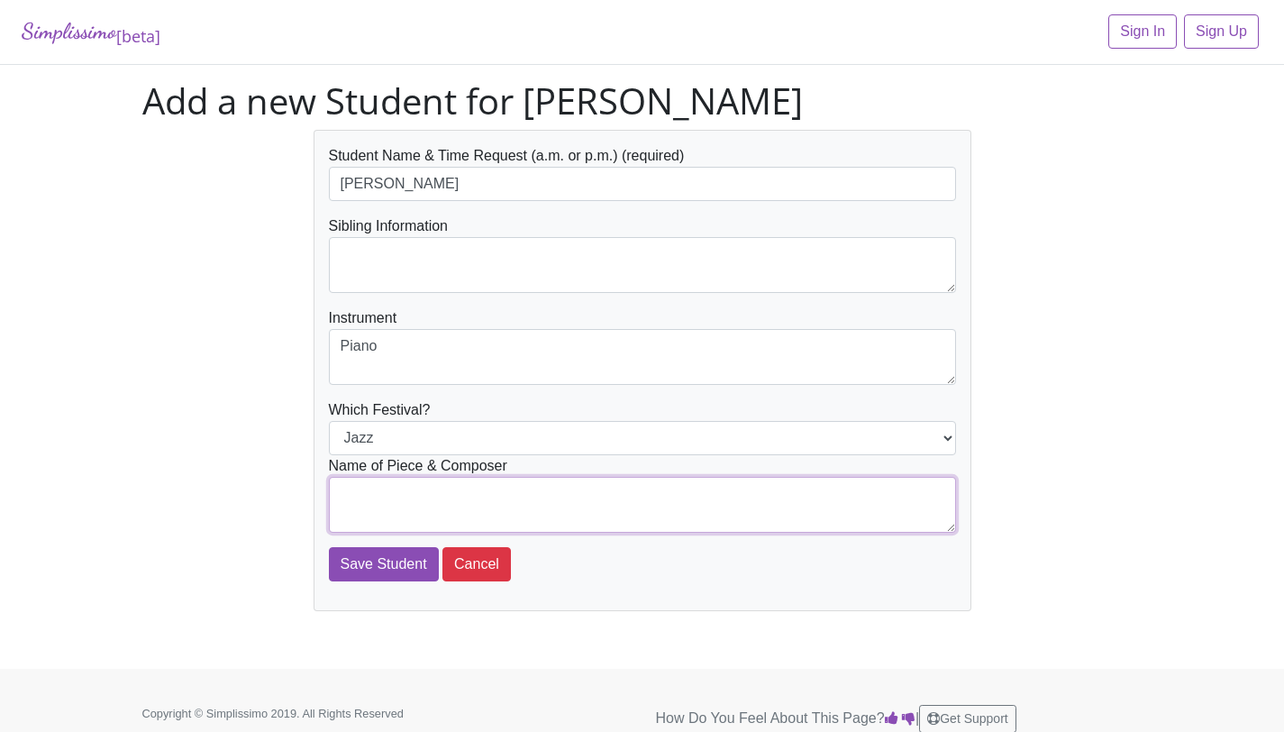
click at [595, 498] on textarea at bounding box center [642, 505] width 627 height 56
type textarea "Traditional/Faber: Pumpkin Boogie"
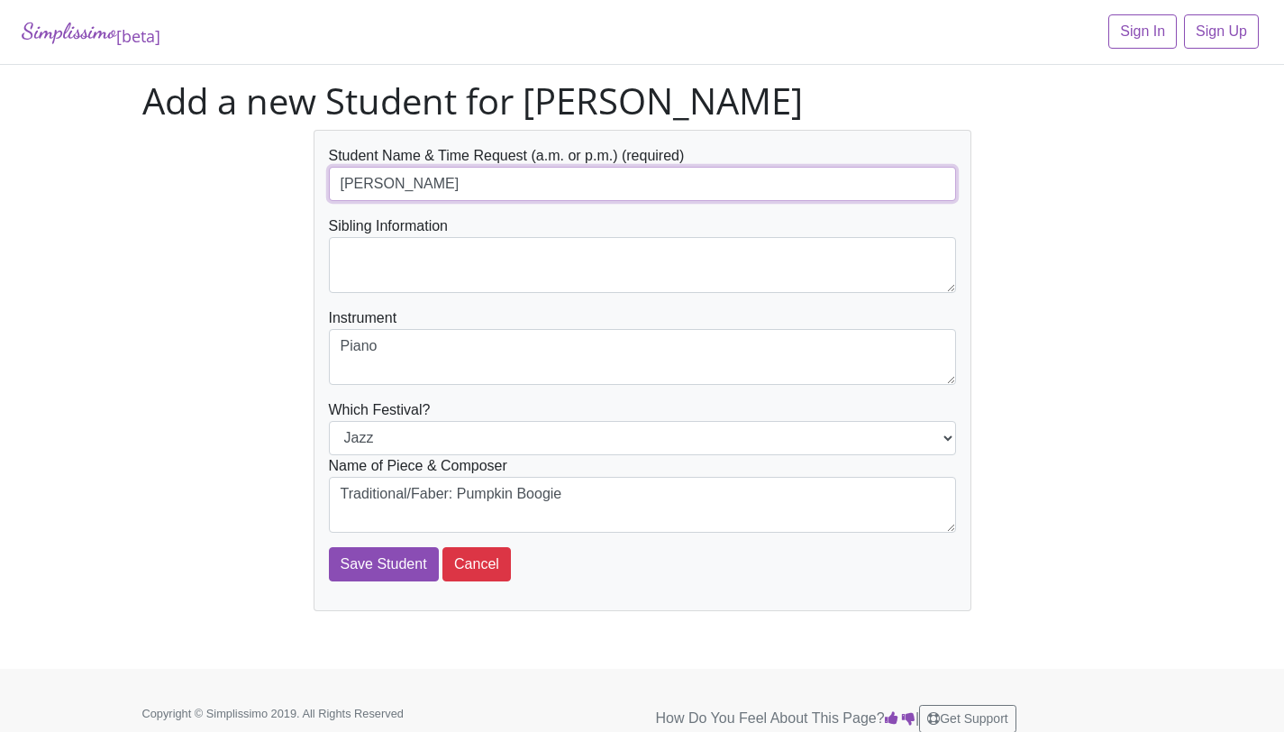
click at [541, 193] on input "Jeremy Gyimah" at bounding box center [642, 184] width 627 height 34
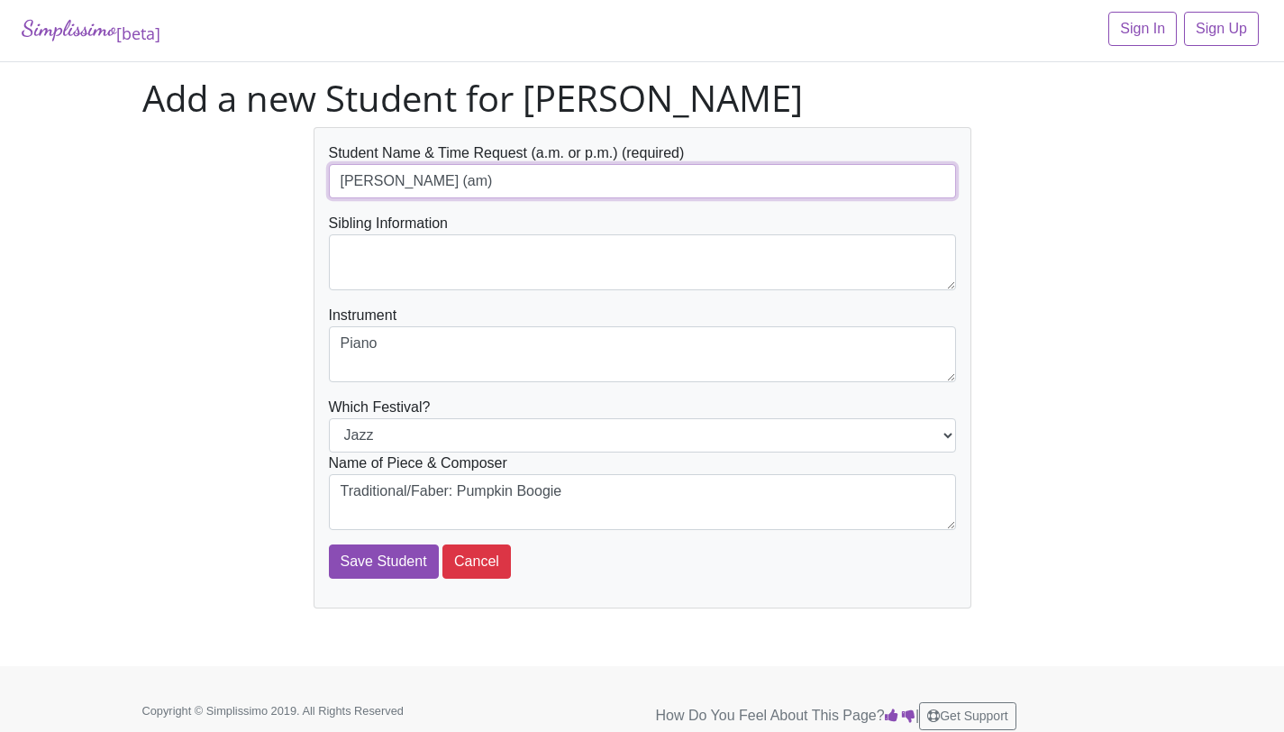
scroll to position [4, 0]
type input "[PERSON_NAME] (am)"
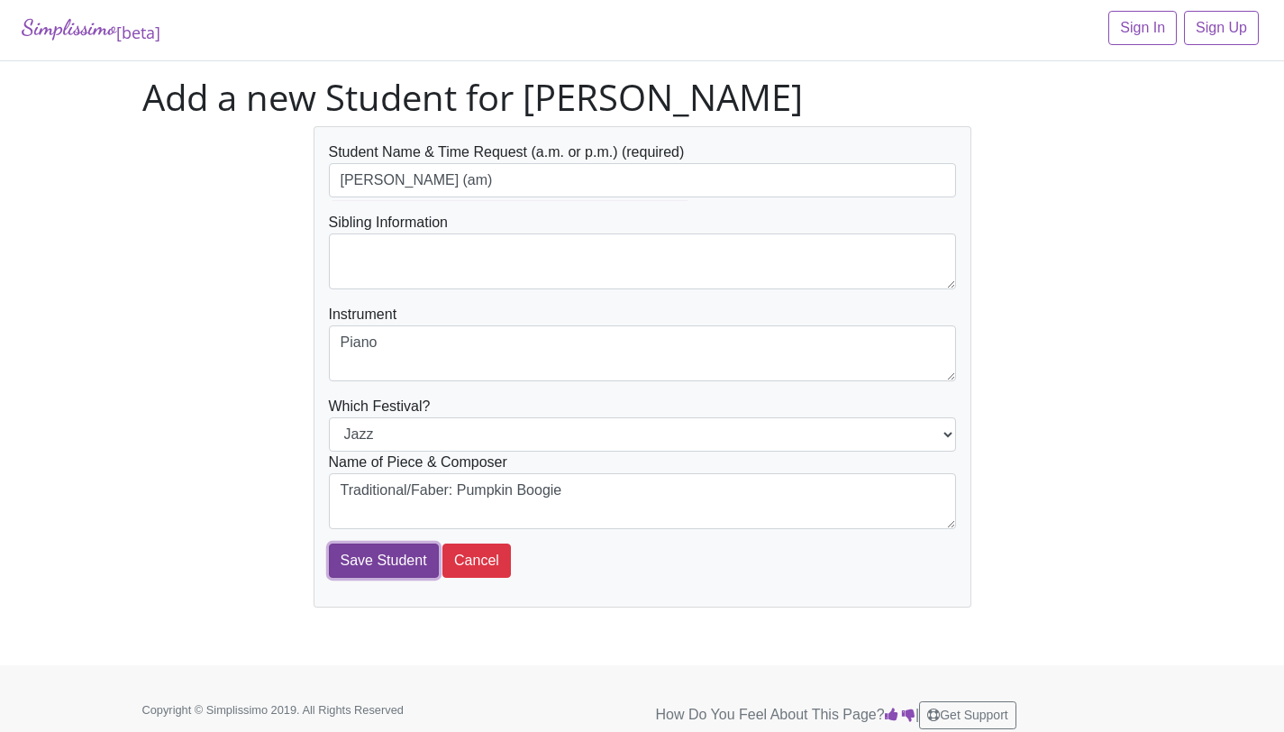
click at [353, 574] on input "Save Student" at bounding box center [384, 560] width 110 height 34
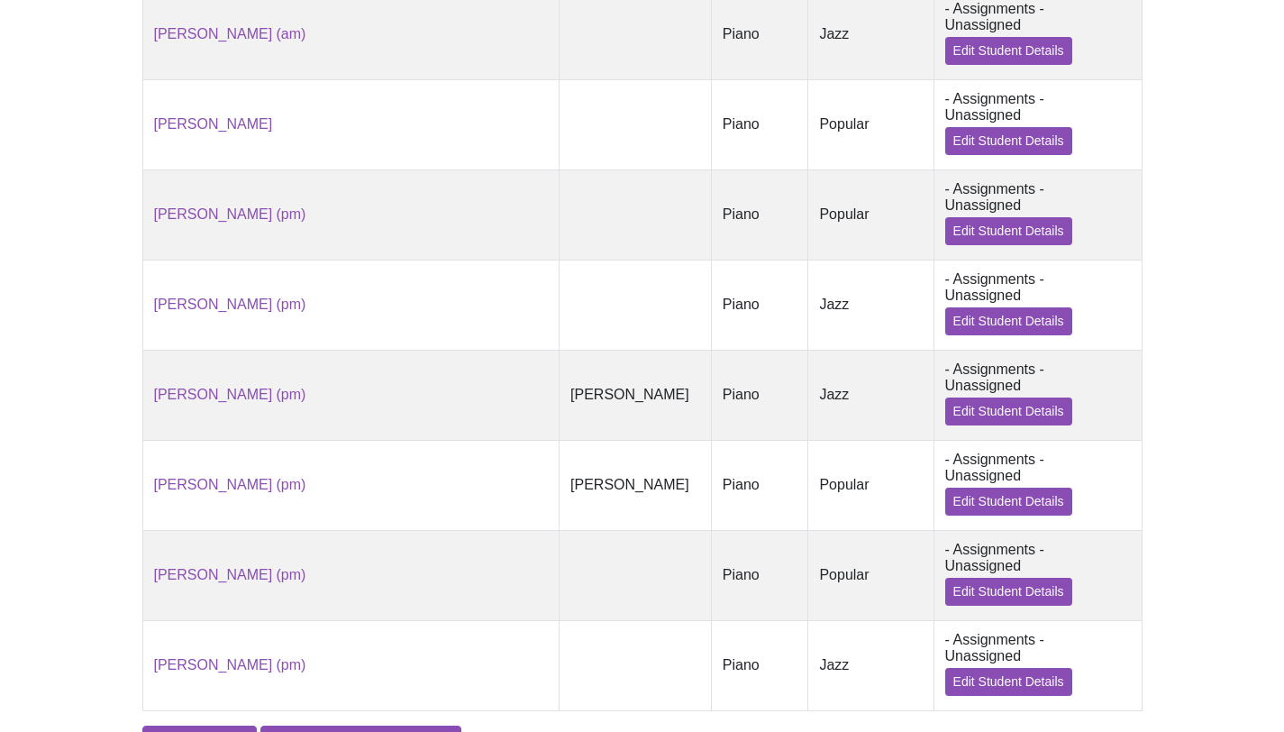
scroll to position [1680, 0]
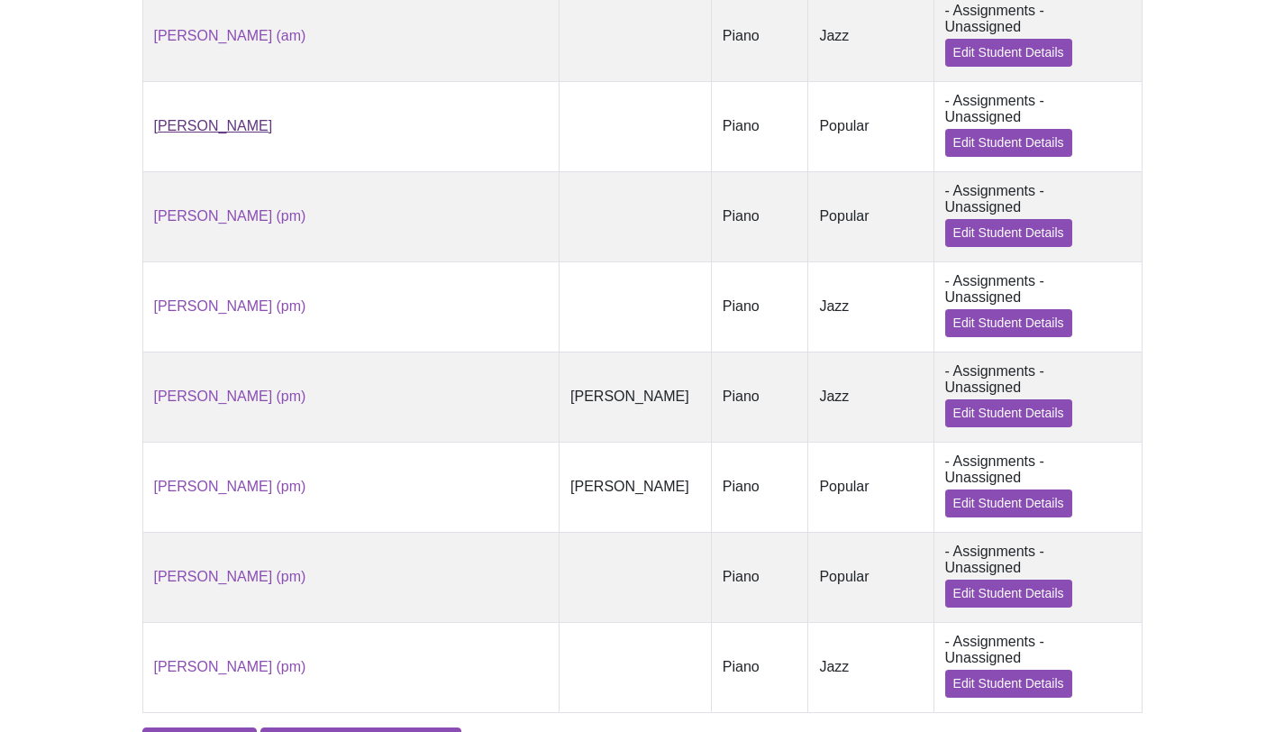
click at [236, 131] on link "[PERSON_NAME]" at bounding box center [213, 125] width 119 height 15
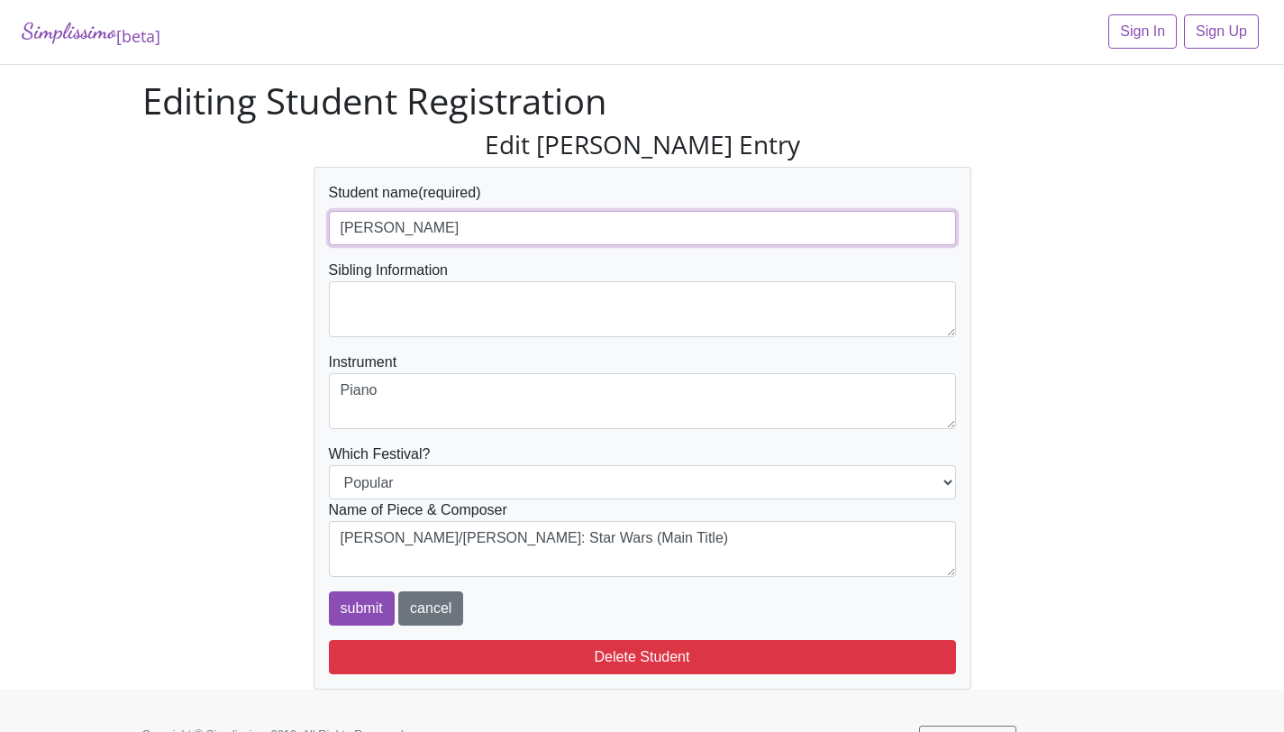
click at [476, 221] on input "[PERSON_NAME]" at bounding box center [642, 228] width 627 height 34
click at [377, 220] on input "[PERSON_NAME] (am" at bounding box center [642, 228] width 627 height 34
click at [659, 220] on input "[PERSON_NAME] (am" at bounding box center [642, 228] width 627 height 34
type input "[PERSON_NAME] (am)"
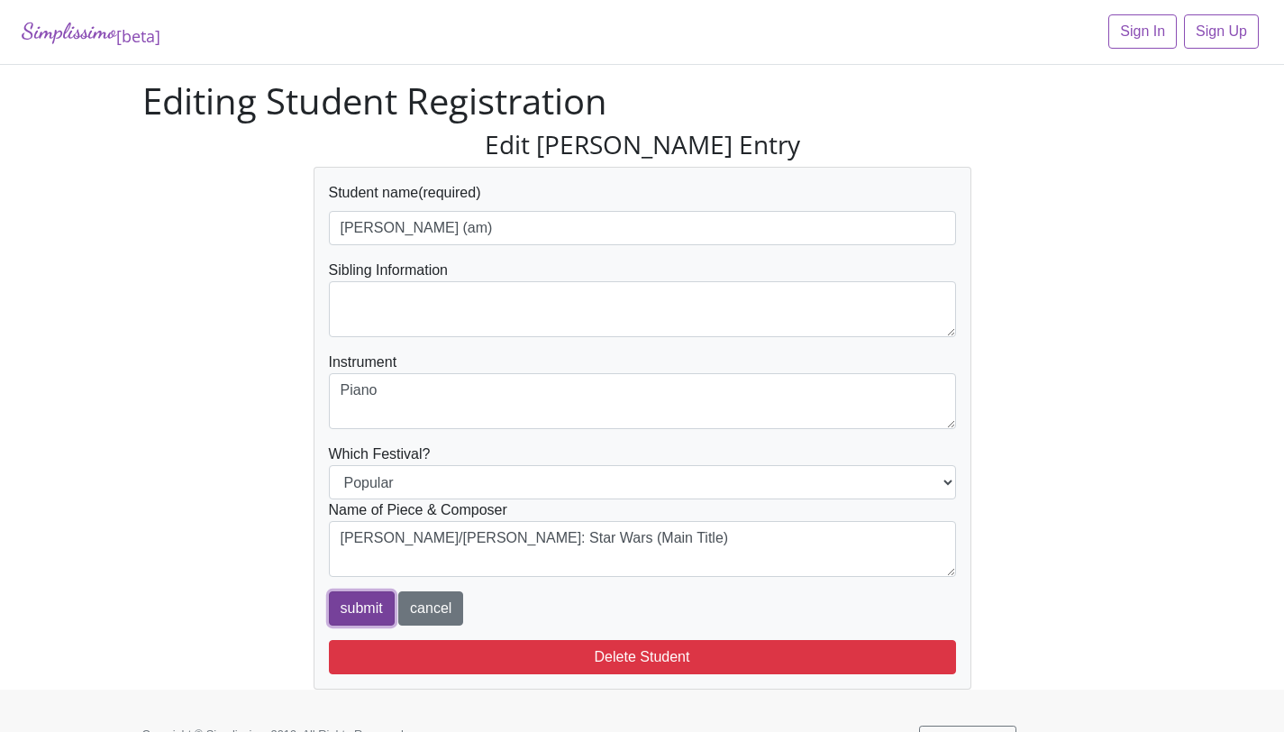
click at [383, 594] on input "submit" at bounding box center [362, 608] width 66 height 34
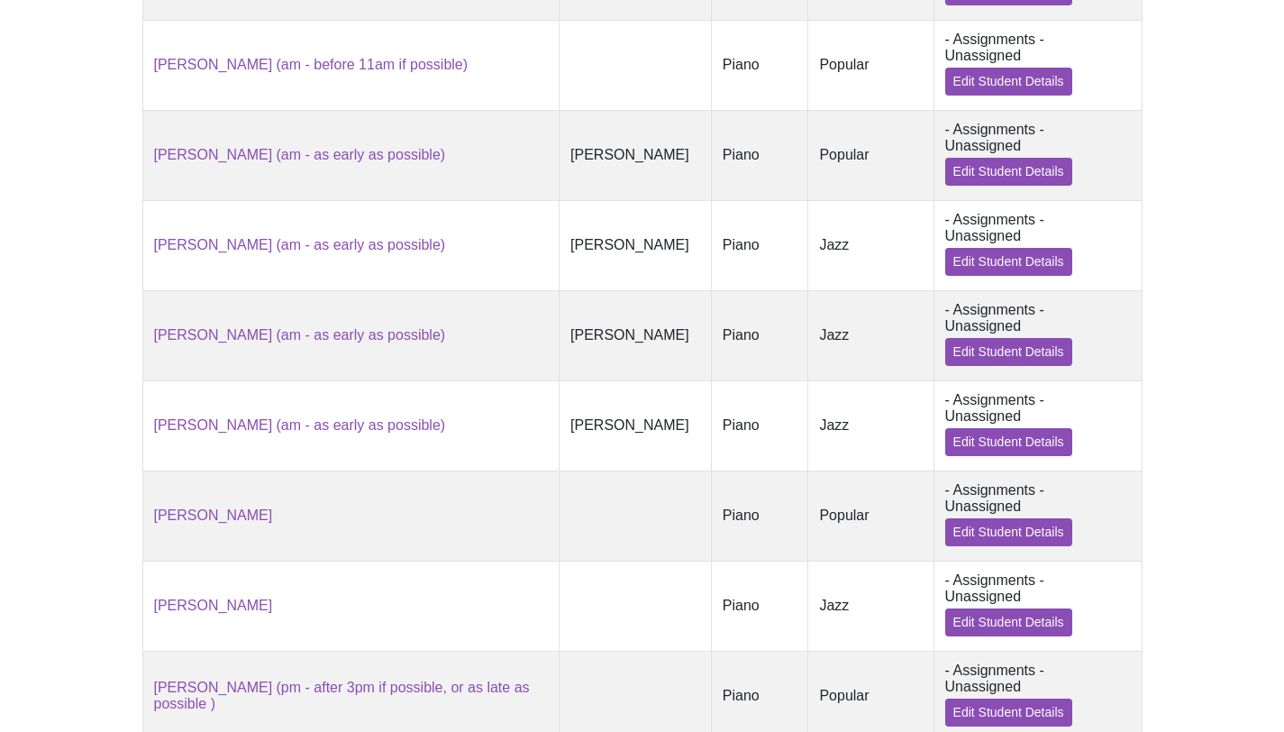
scroll to position [878, 0]
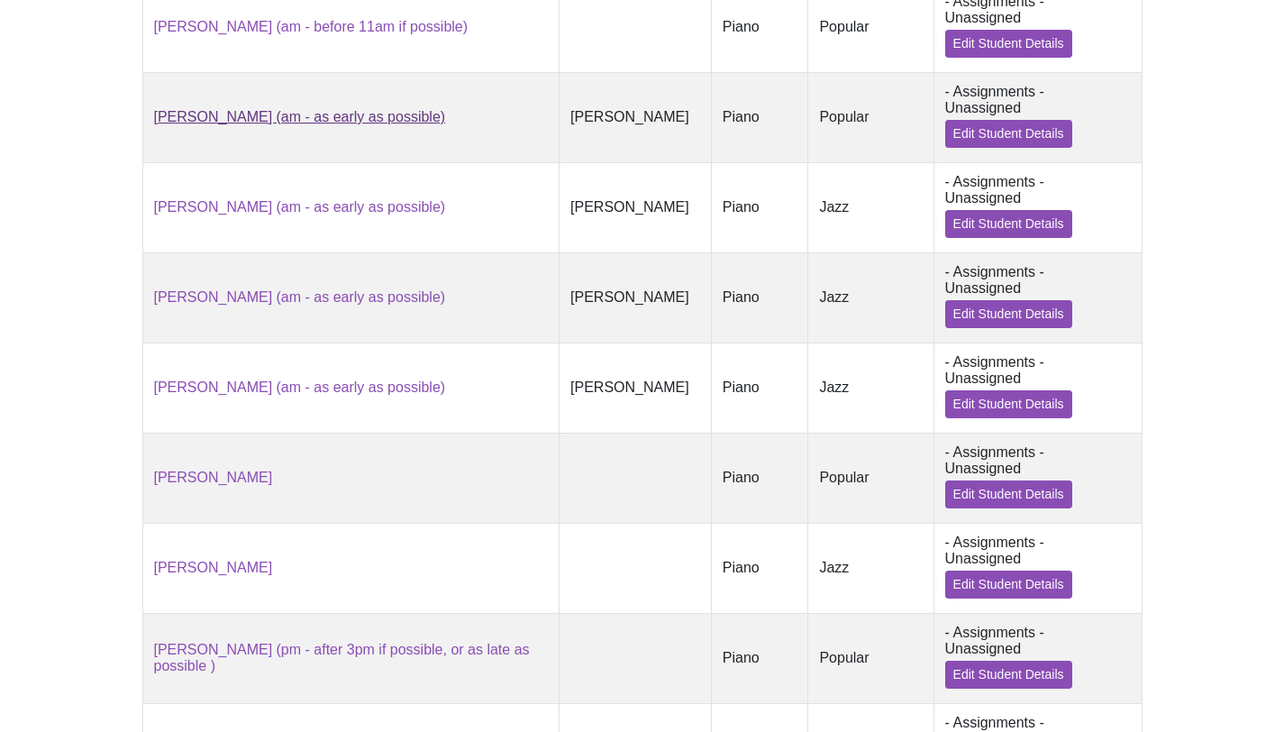
click at [369, 121] on link "[PERSON_NAME] (am - as early as possible)" at bounding box center [300, 116] width 292 height 15
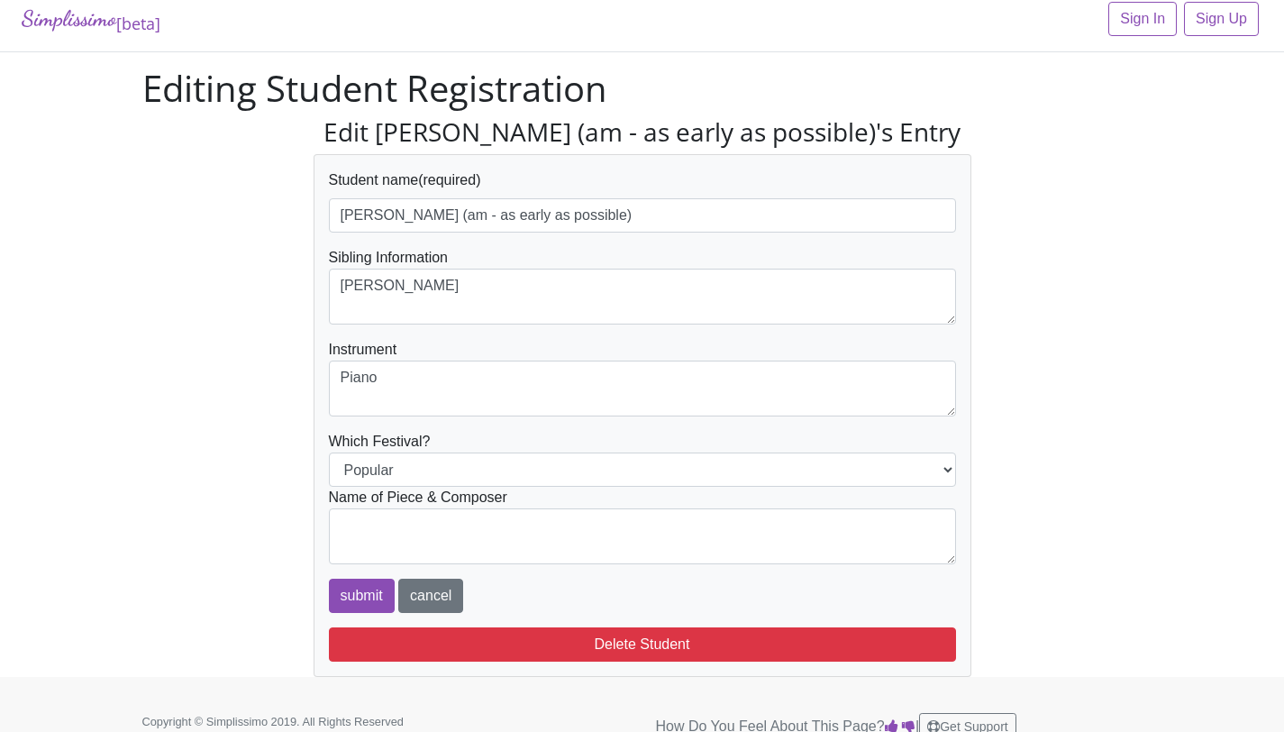
scroll to position [36, 0]
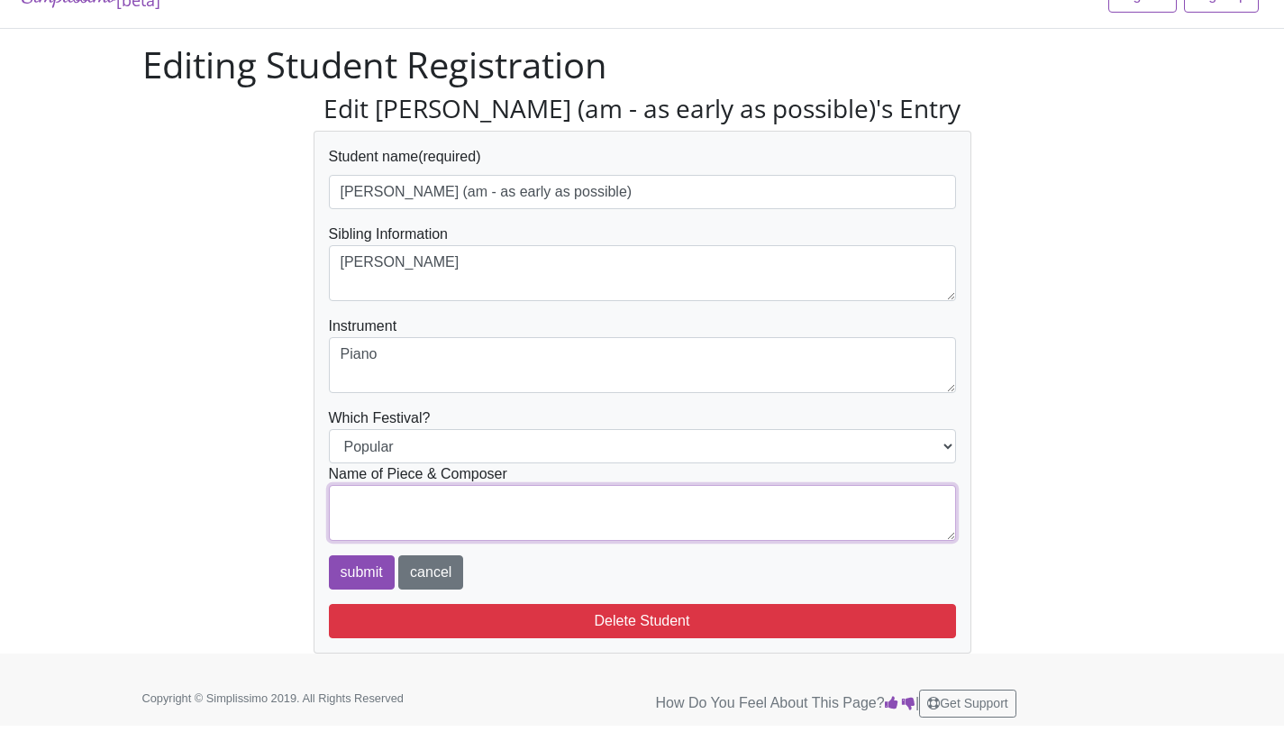
click at [397, 500] on textarea at bounding box center [642, 513] width 627 height 56
type textarea "[PERSON_NAME]/[PERSON_NAME]: [PERSON_NAME]"
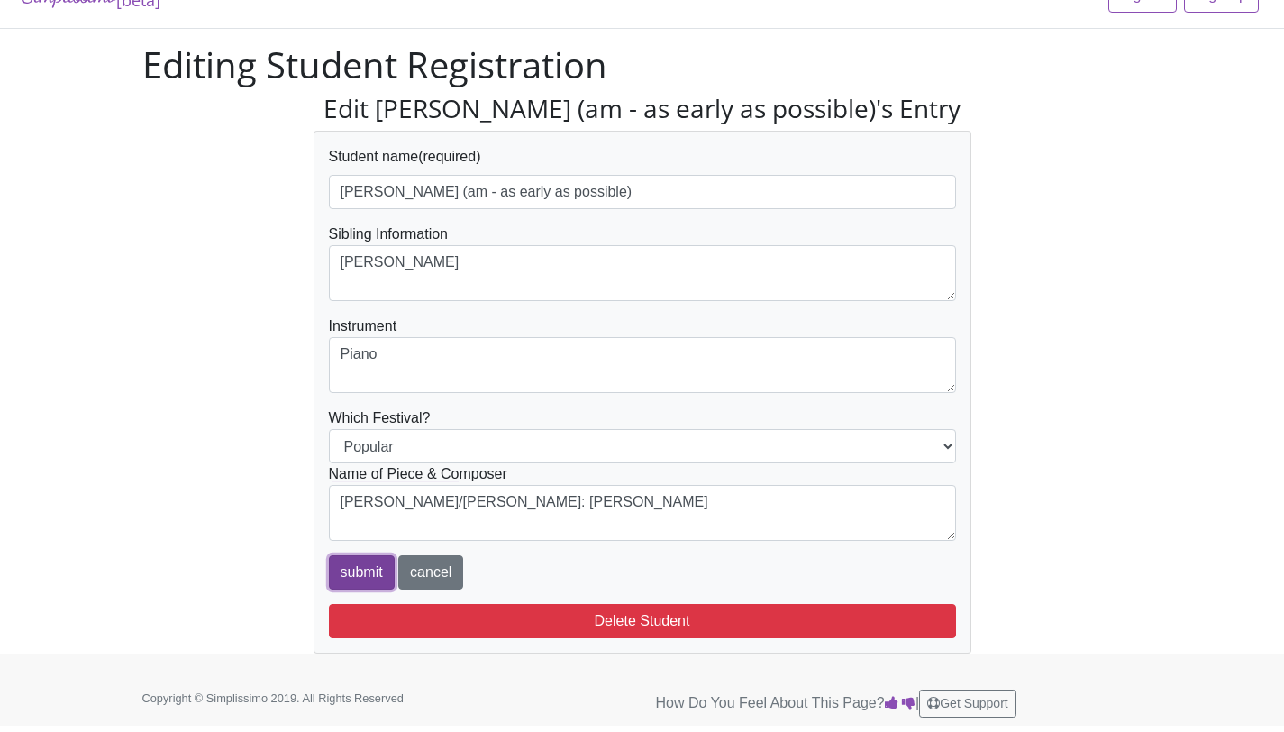
click at [368, 568] on input "submit" at bounding box center [362, 572] width 66 height 34
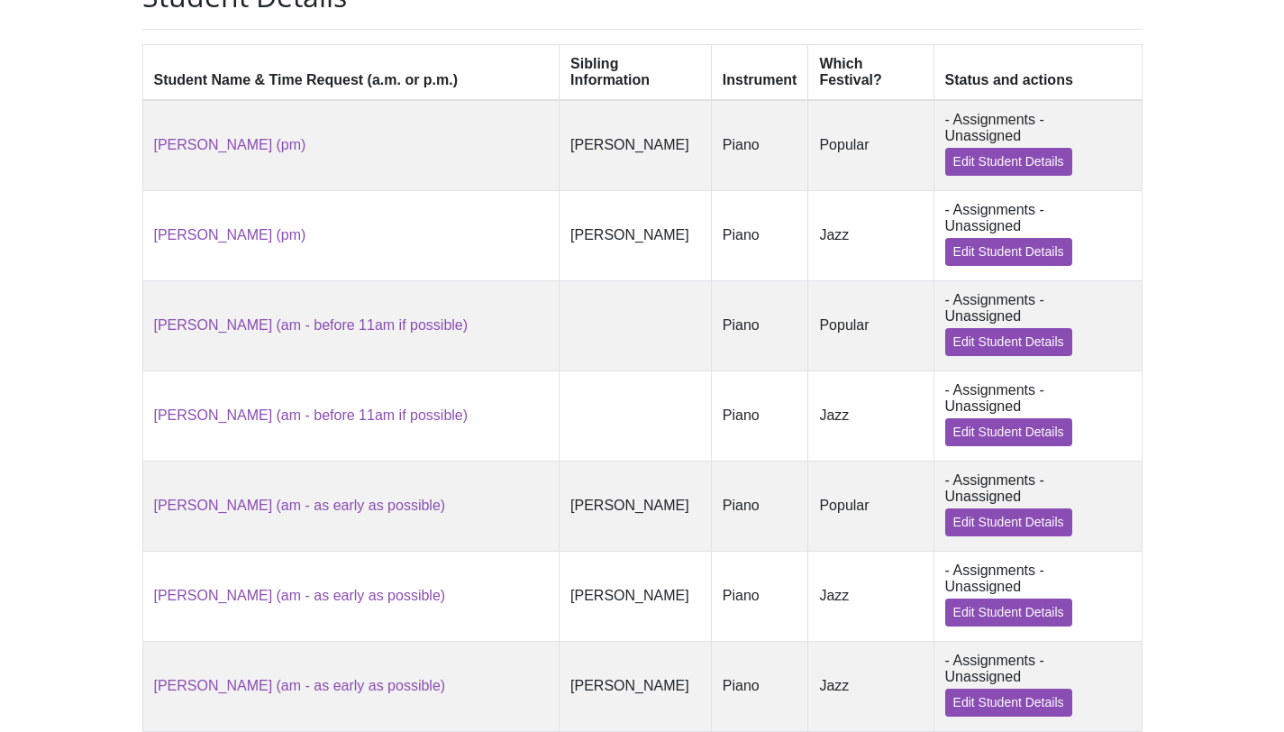
scroll to position [495, 0]
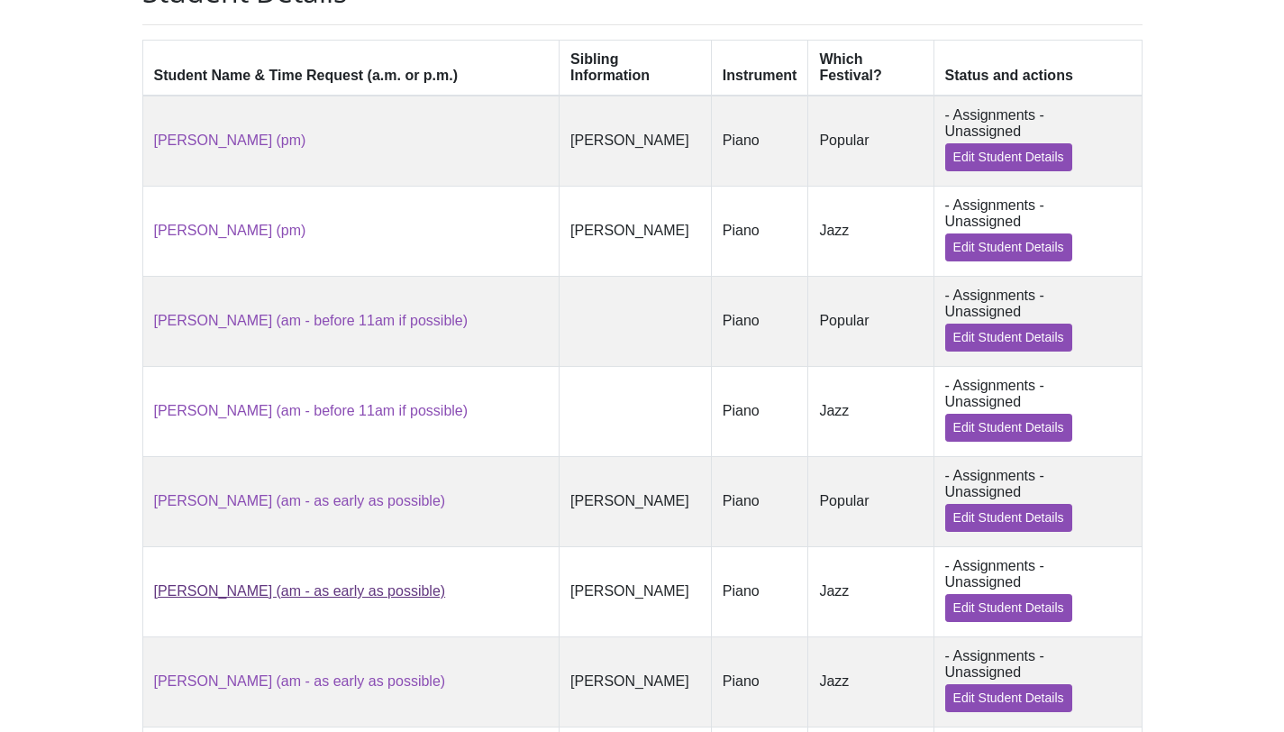
click at [380, 589] on link "[PERSON_NAME] (am - as early as possible)" at bounding box center [300, 590] width 292 height 15
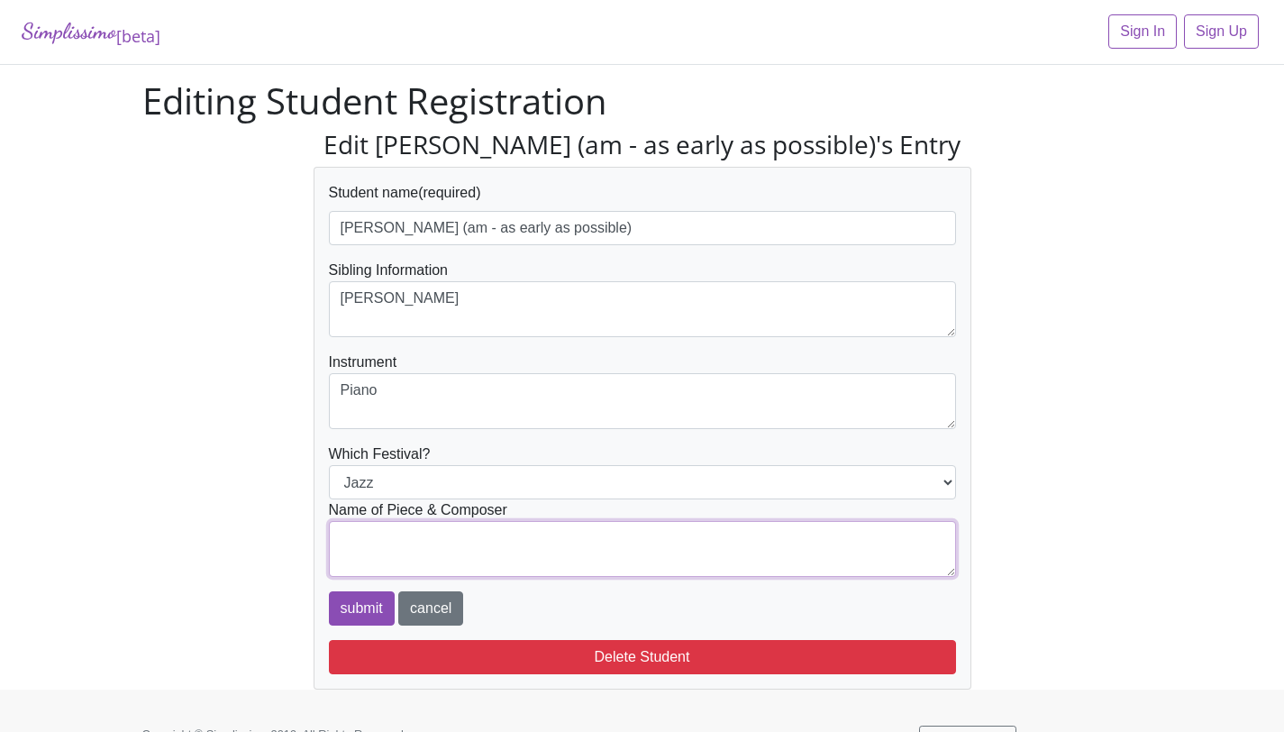
click at [395, 529] on textarea at bounding box center [642, 549] width 627 height 56
type textarea "Martha Mier: Happy Time Jazz"
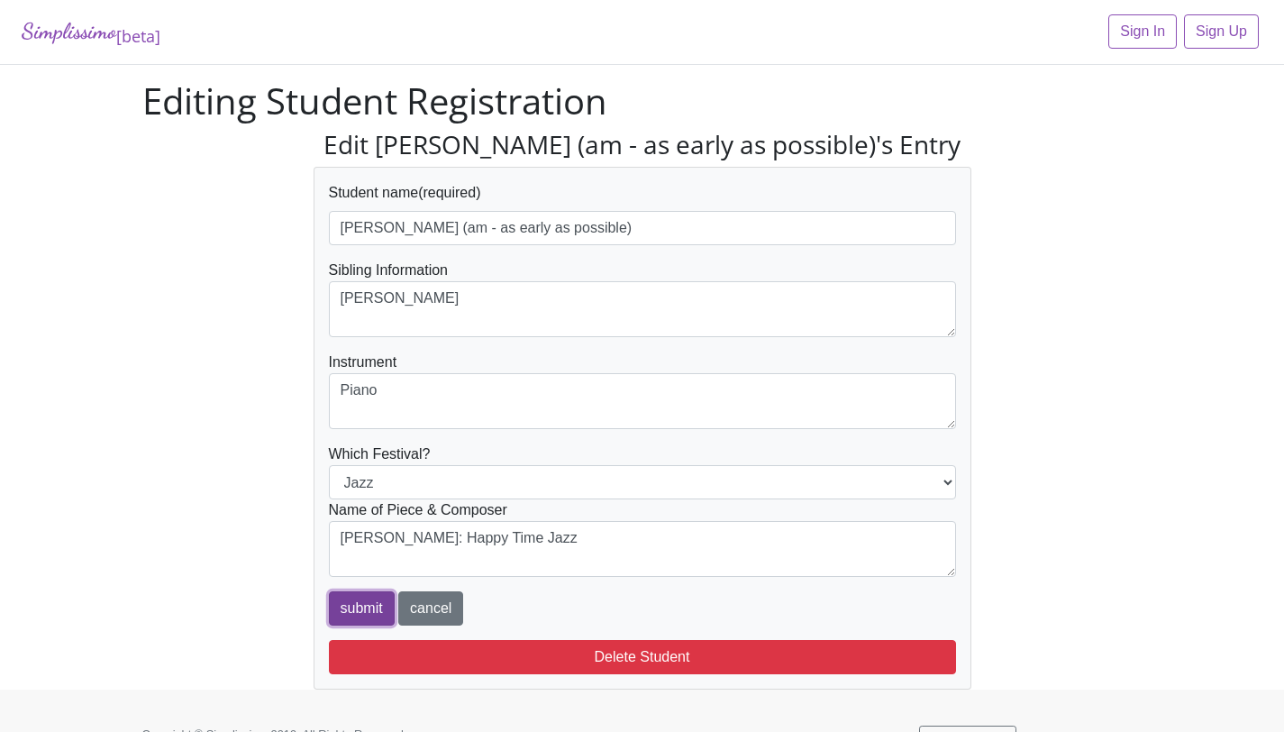
click at [339, 608] on input "submit" at bounding box center [362, 608] width 66 height 34
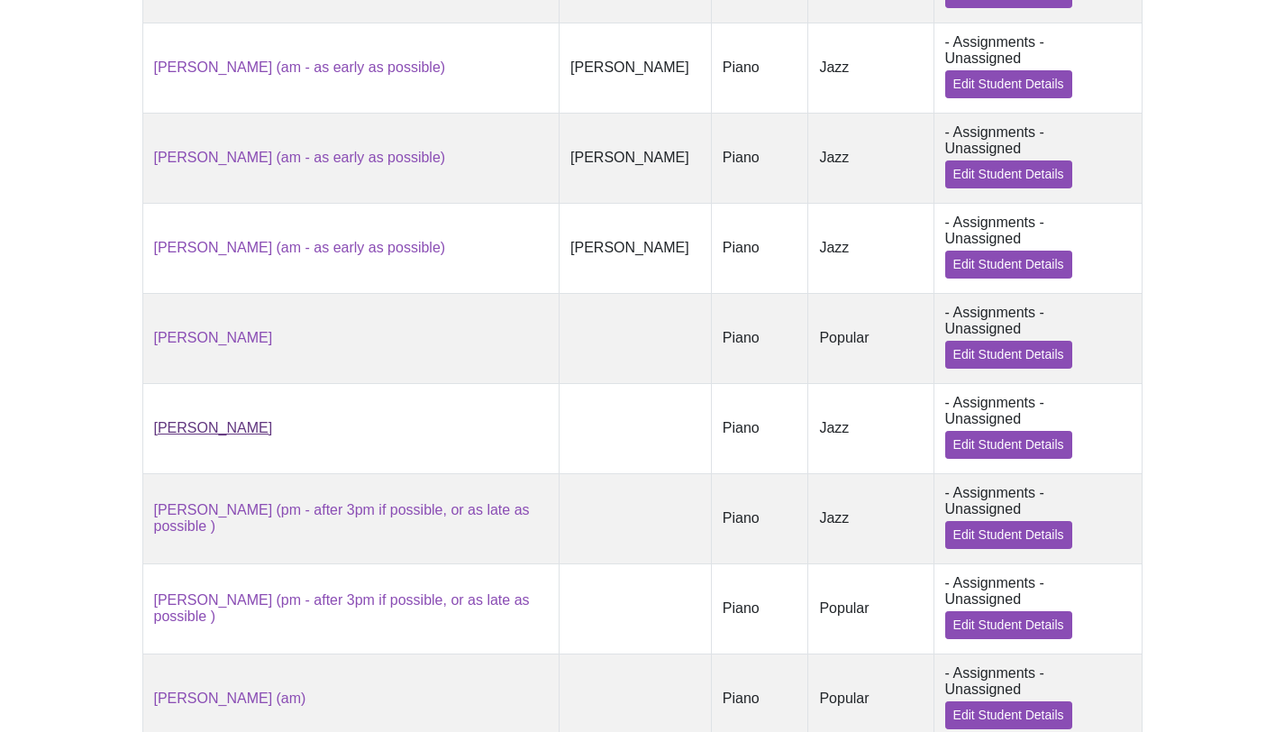
scroll to position [986, 0]
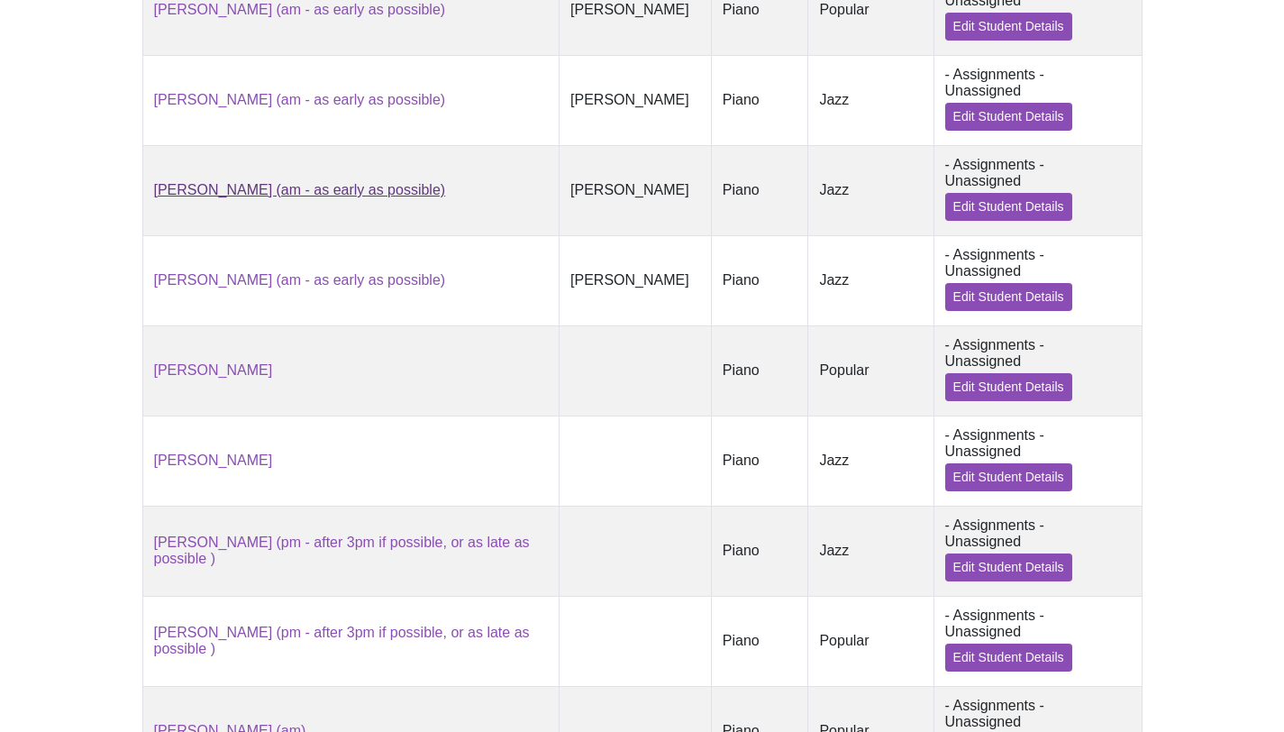
click at [258, 186] on link "[PERSON_NAME] (am - as early as possible)" at bounding box center [300, 189] width 292 height 15
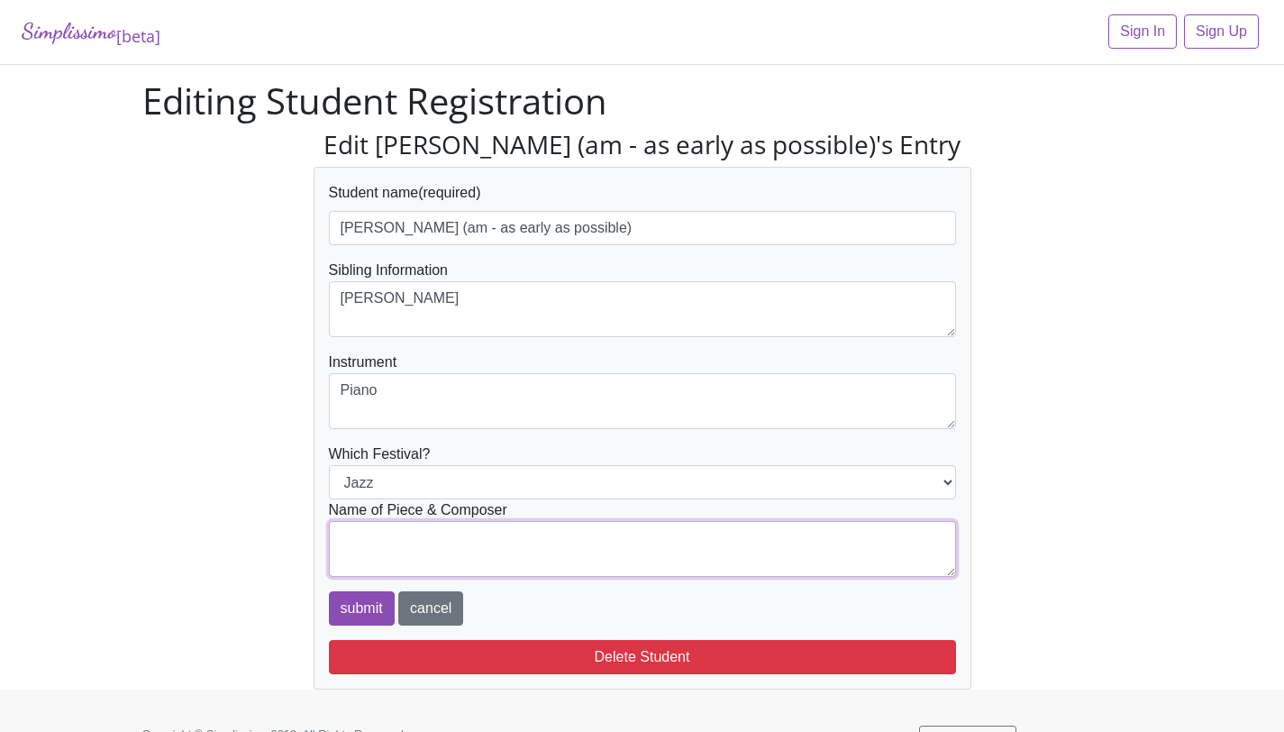
click at [359, 540] on textarea at bounding box center [642, 549] width 627 height 56
type textarea "Mike Springer: Sunset in Rio"
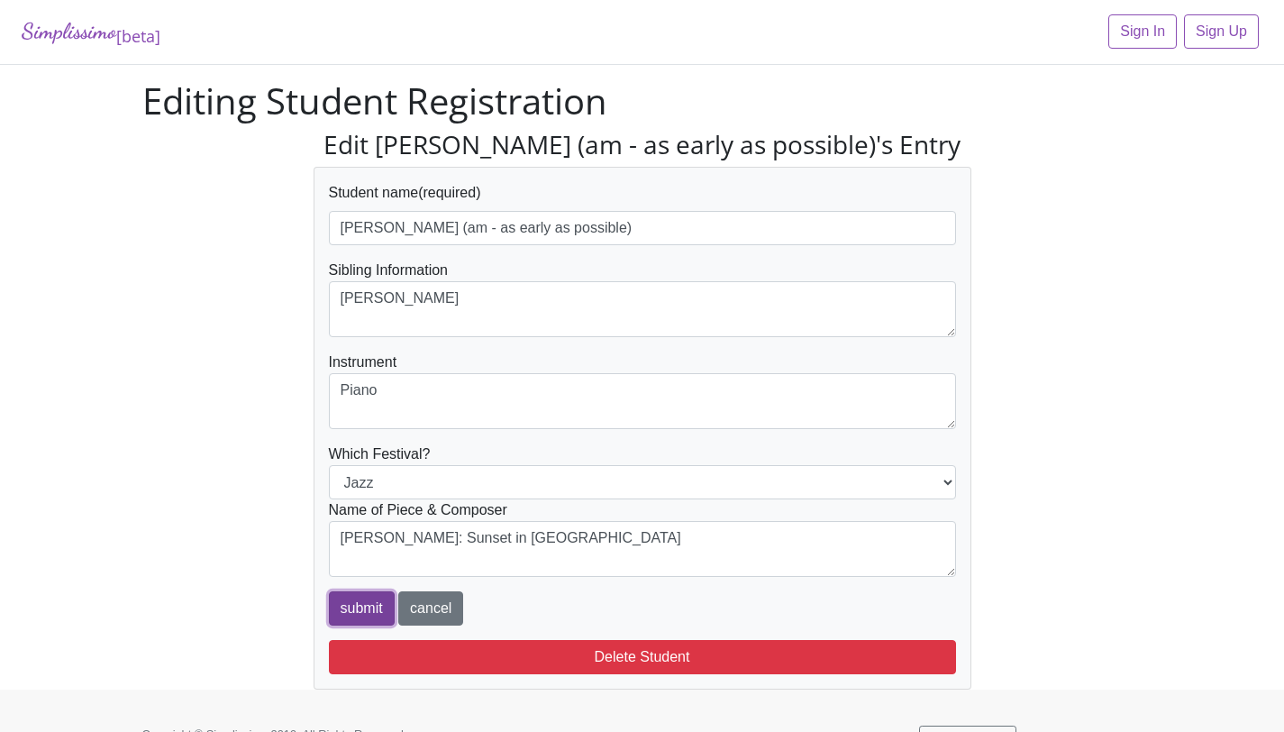
click at [362, 616] on input "submit" at bounding box center [362, 608] width 66 height 34
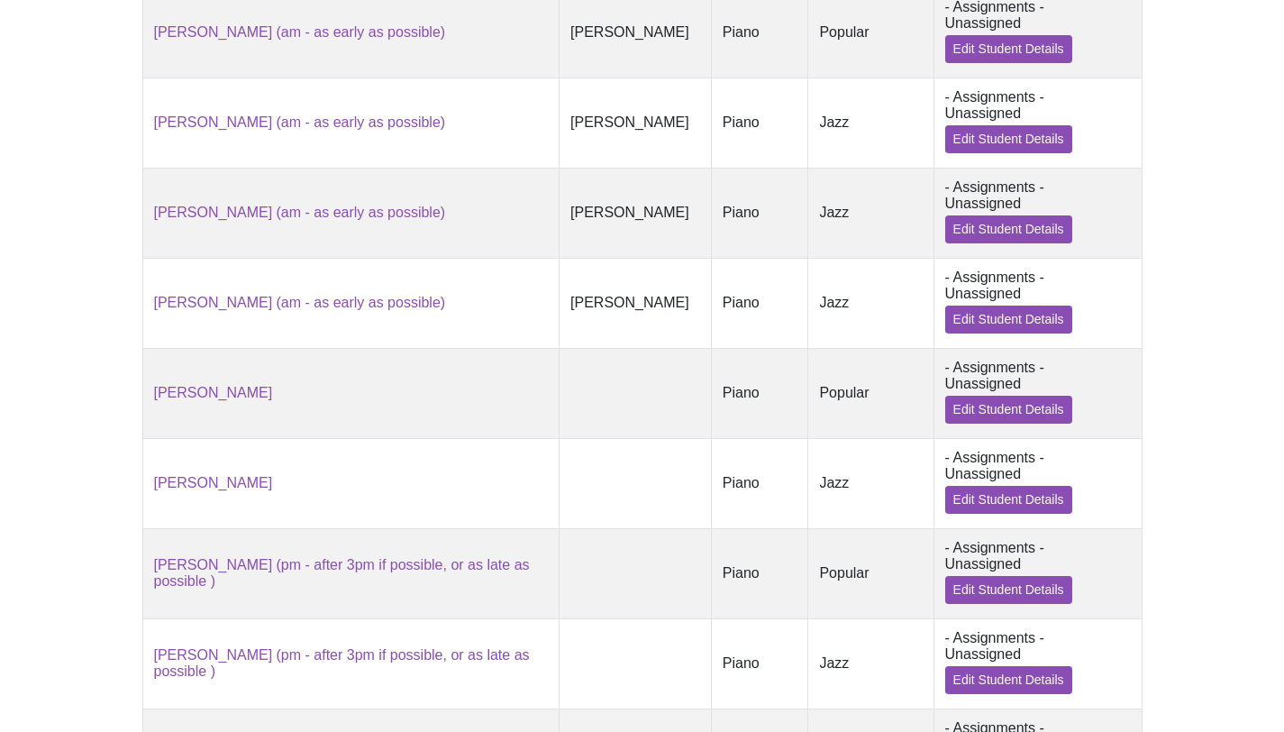
scroll to position [943, 0]
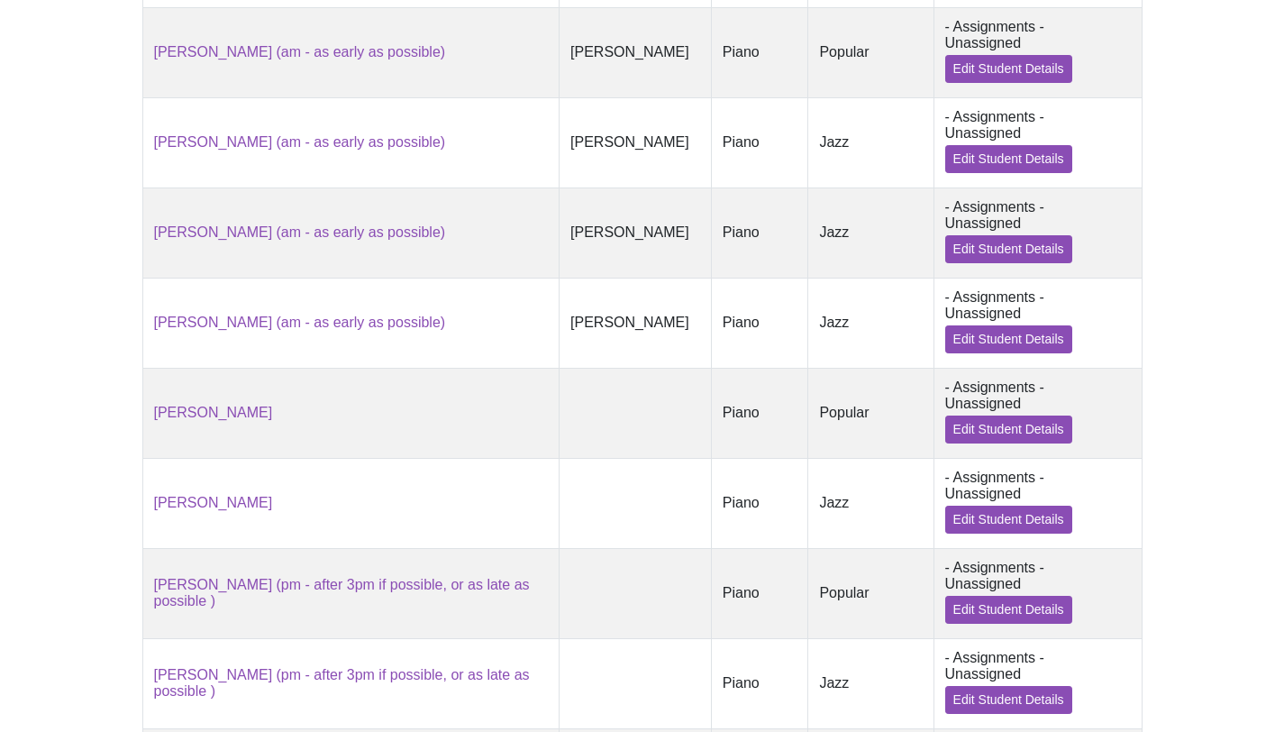
click at [351, 217] on td "[PERSON_NAME] (am - as early as possible)" at bounding box center [350, 232] width 417 height 90
click at [345, 238] on link "[PERSON_NAME] (am - as early as possible)" at bounding box center [300, 231] width 292 height 15
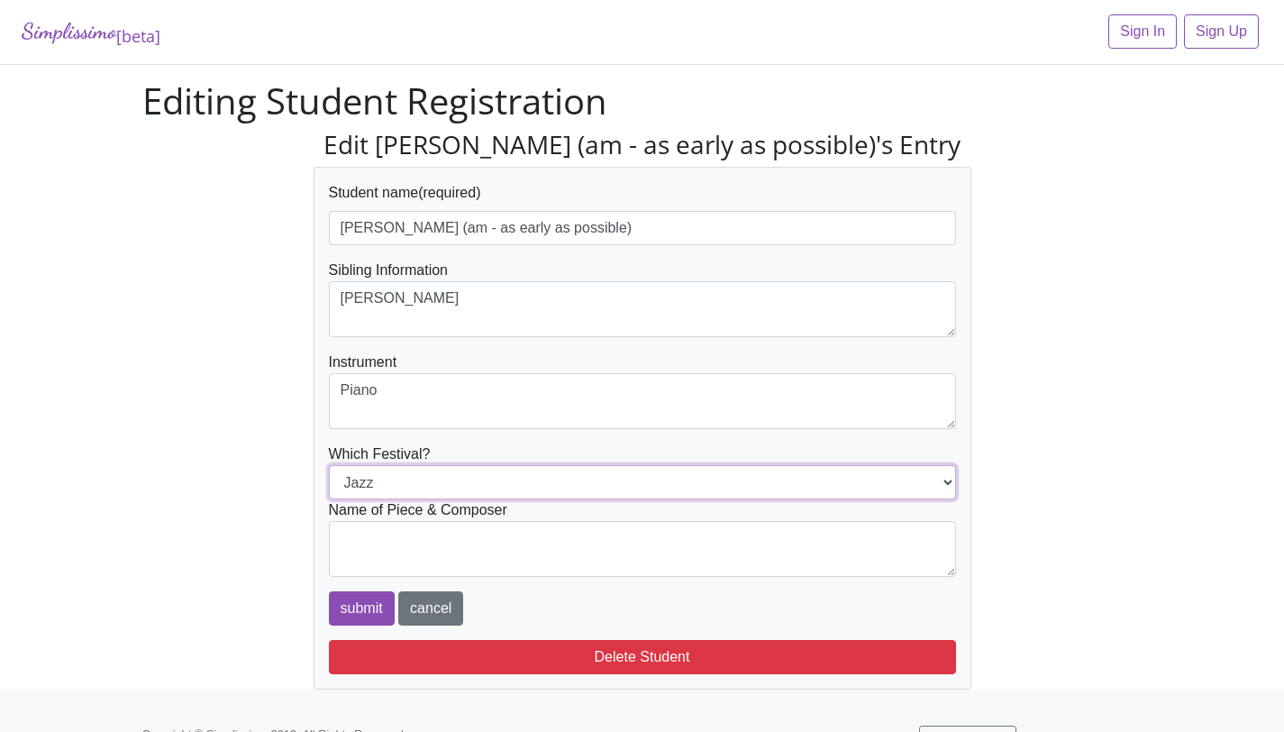
click at [462, 475] on select "Popular Jazz" at bounding box center [642, 482] width 627 height 34
select select "Popular"
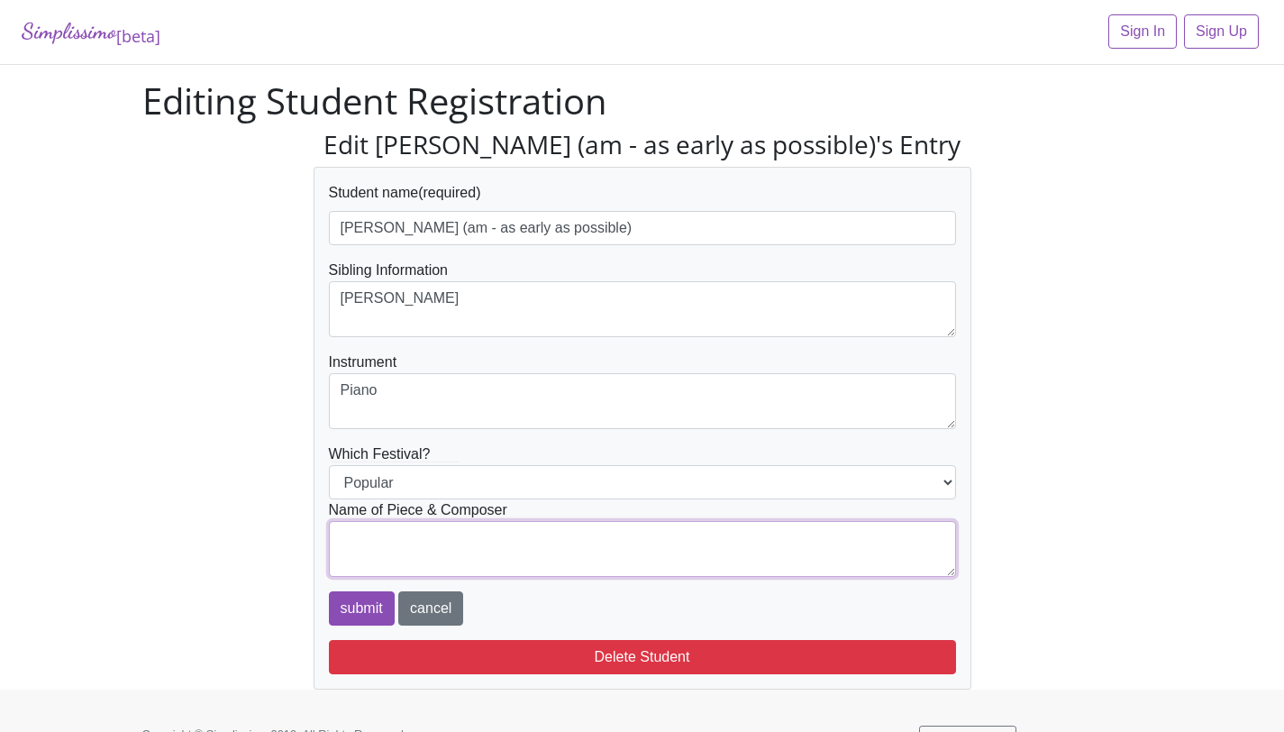
click at [454, 540] on textarea at bounding box center [642, 549] width 627 height 56
type textarea "[PERSON_NAME]/[PERSON_NAME]: Be Our Guest"
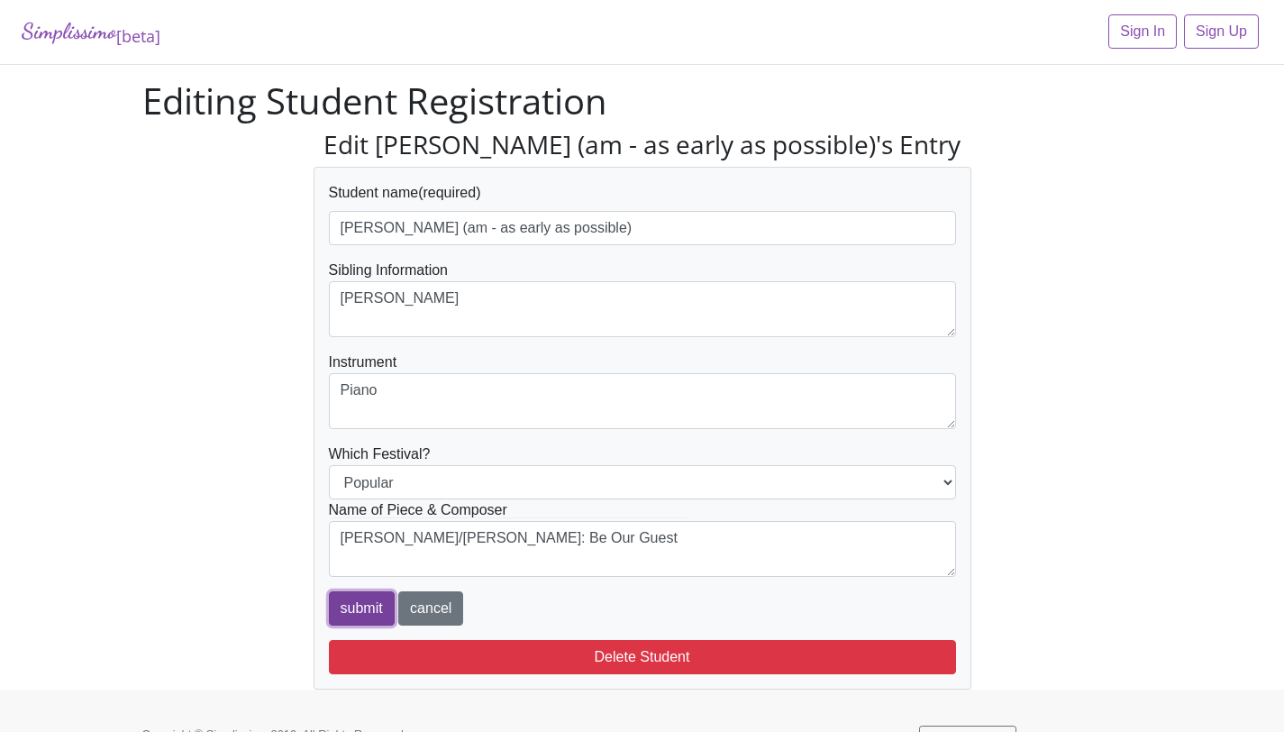
click at [372, 603] on input "submit" at bounding box center [362, 608] width 66 height 34
